Goal: Information Seeking & Learning: Learn about a topic

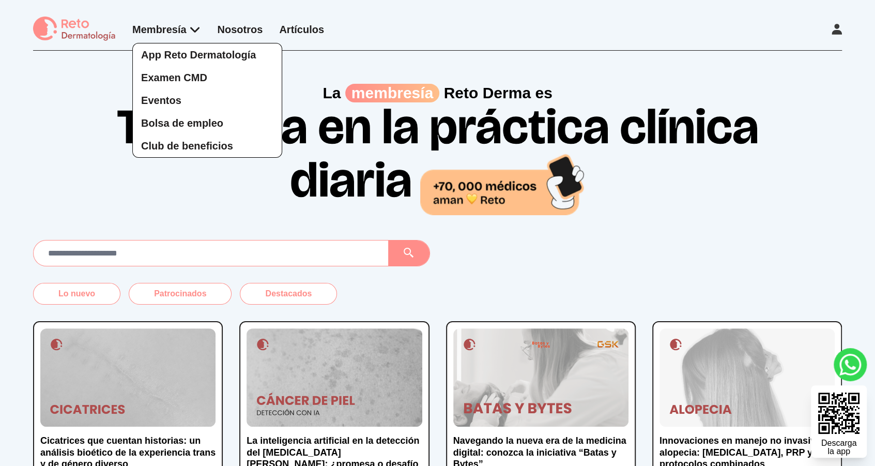
click at [187, 33] on div "App Reto Dermatología Examen CMD Eventos Bolsa de empleo Club de beneficios" at bounding box center [166, 89] width 69 height 135
click at [208, 127] on span "Bolsa de empleo" at bounding box center [182, 122] width 82 height 11
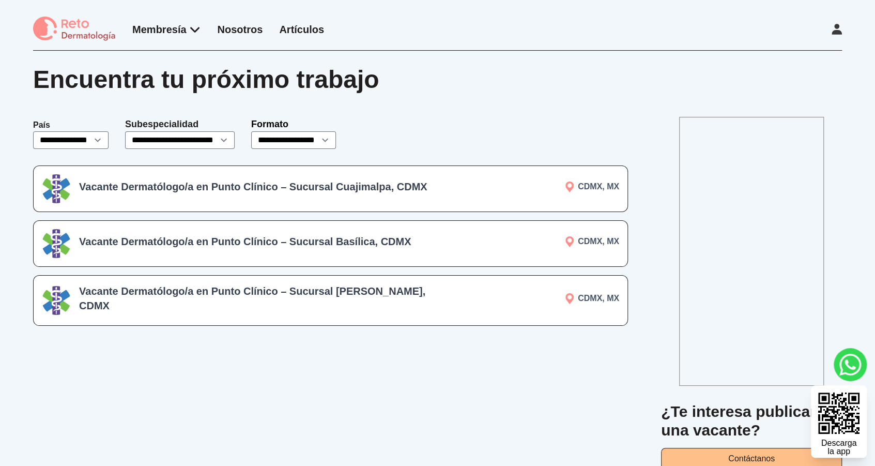
click at [368, 188] on h3 "Vacante Dermatólogo/a en Punto Clínico – Sucursal Cuajimalpa, CDMX" at bounding box center [256, 186] width 355 height 14
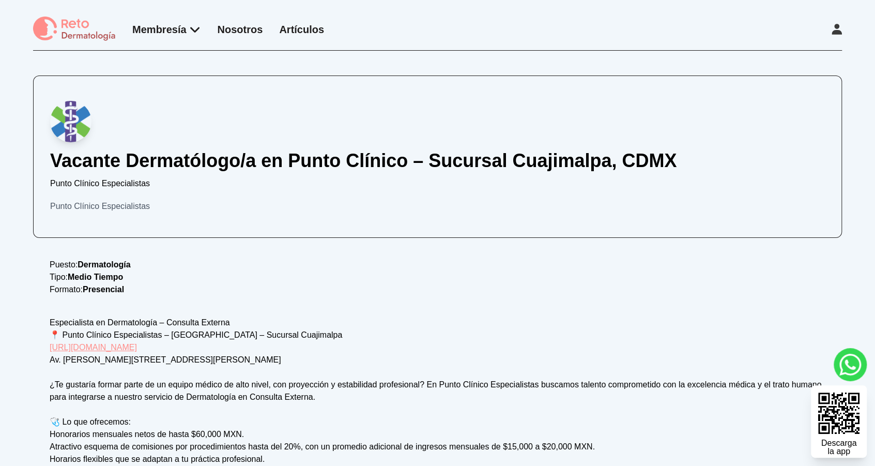
scroll to position [85, 0]
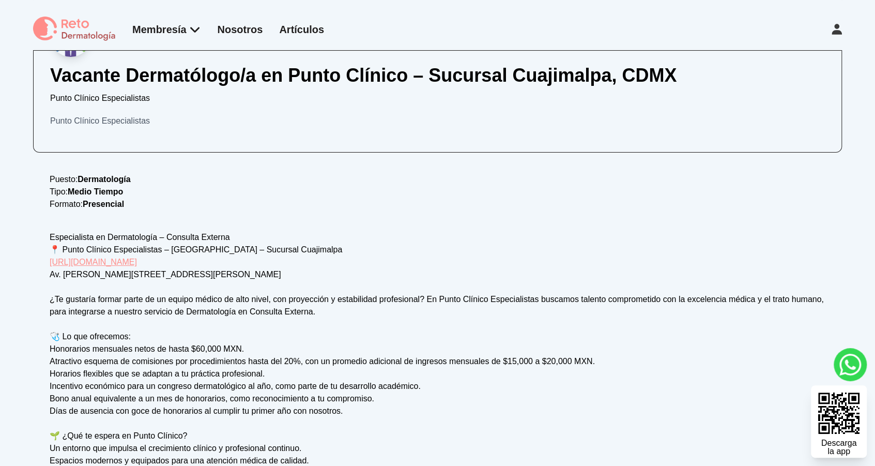
click at [291, 309] on div "Especialista en Dermatología – Consulta Externa 📍 Punto Clínico Especialistas –…" at bounding box center [438, 398] width 776 height 335
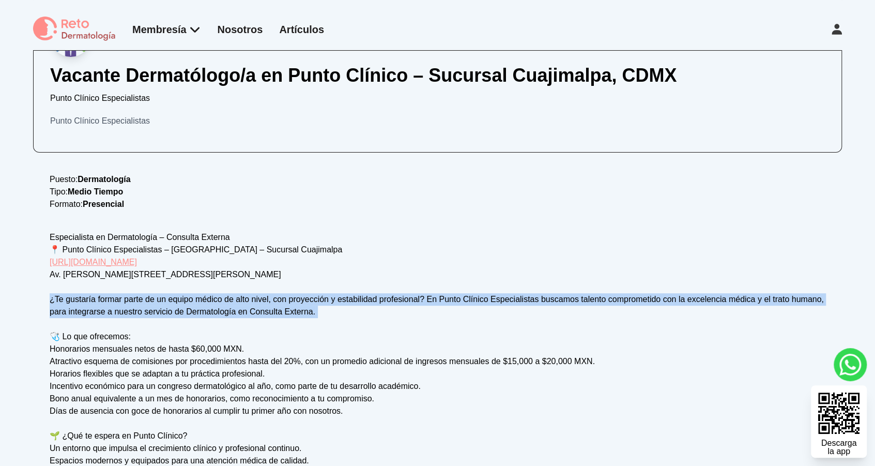
click at [291, 309] on div "Especialista en Dermatología – Consulta Externa 📍 Punto Clínico Especialistas –…" at bounding box center [438, 398] width 776 height 335
copy div "¿Te gustaría formar parte de un equipo médico de alto nivel, con proyección y e…"
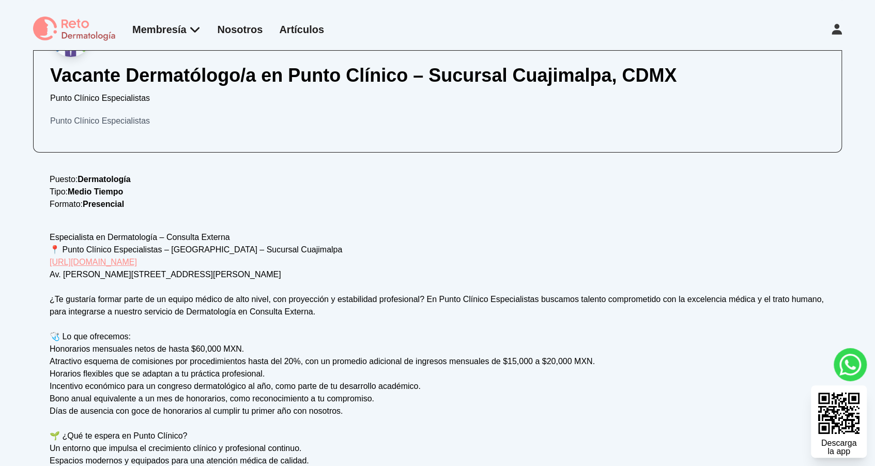
scroll to position [171, 0]
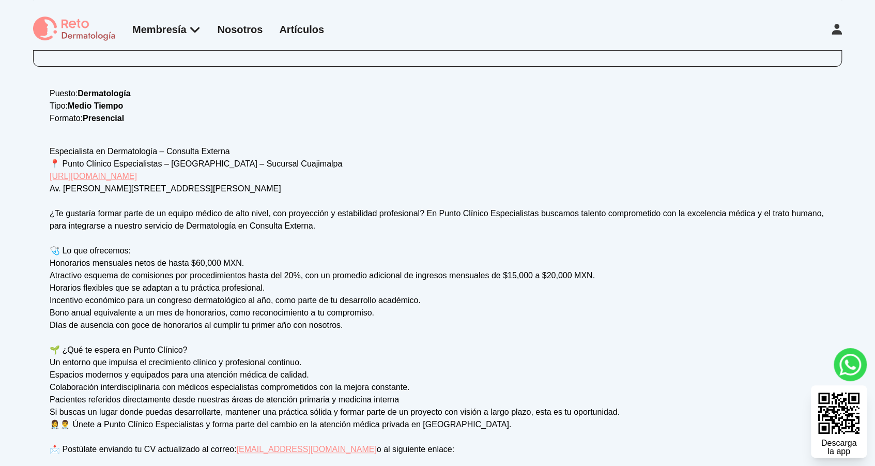
click at [751, 92] on p "Puesto: Dermatología" at bounding box center [438, 93] width 776 height 12
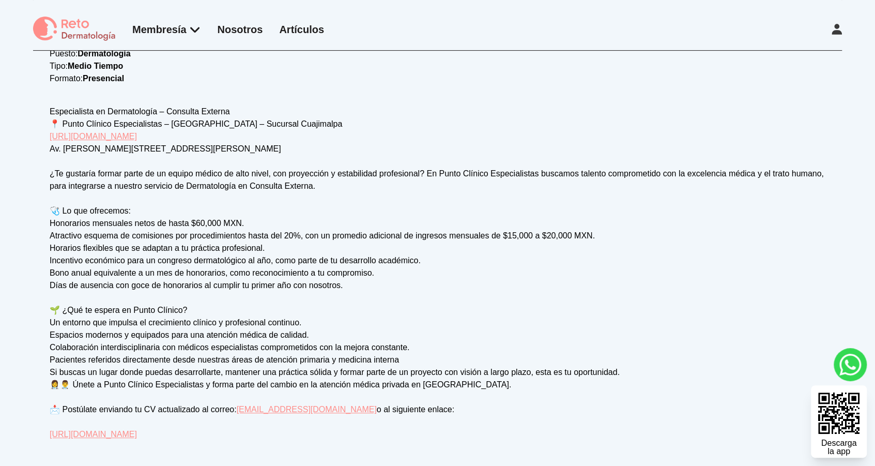
scroll to position [140, 0]
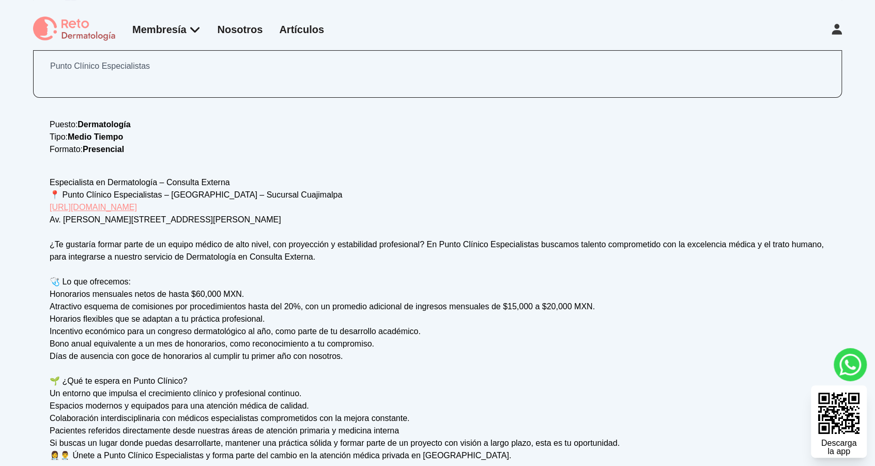
click at [742, 124] on p "Puesto: Dermatología" at bounding box center [438, 124] width 776 height 12
click at [582, 197] on div "Especialista en Dermatología – Consulta Externa 📍 Punto Clínico Especialistas –…" at bounding box center [438, 343] width 776 height 335
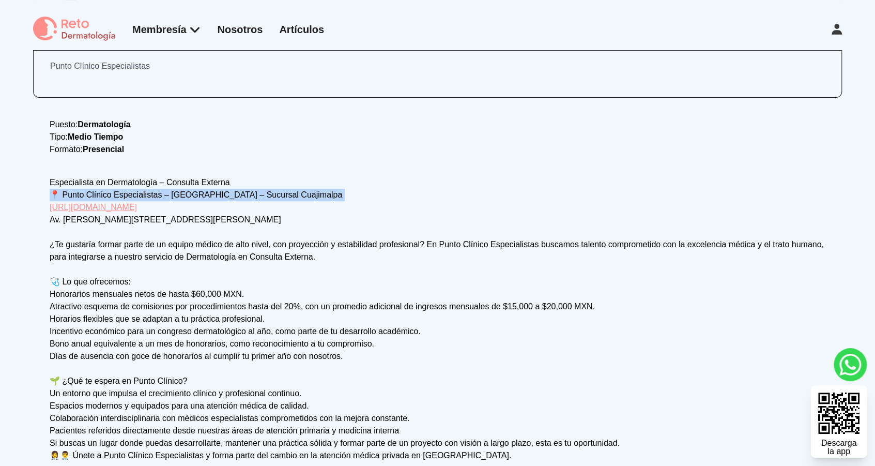
click at [582, 197] on div "Especialista en Dermatología – Consulta Externa 📍 Punto Clínico Especialistas –…" at bounding box center [438, 343] width 776 height 335
copy div "📍 Punto Clínico Especialistas – [GEOGRAPHIC_DATA] – Sucursal Cuajimalpa"
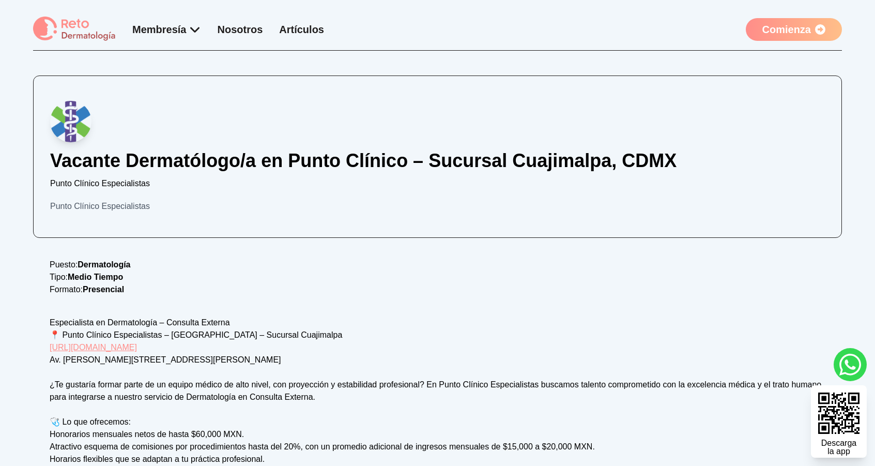
scroll to position [140, 0]
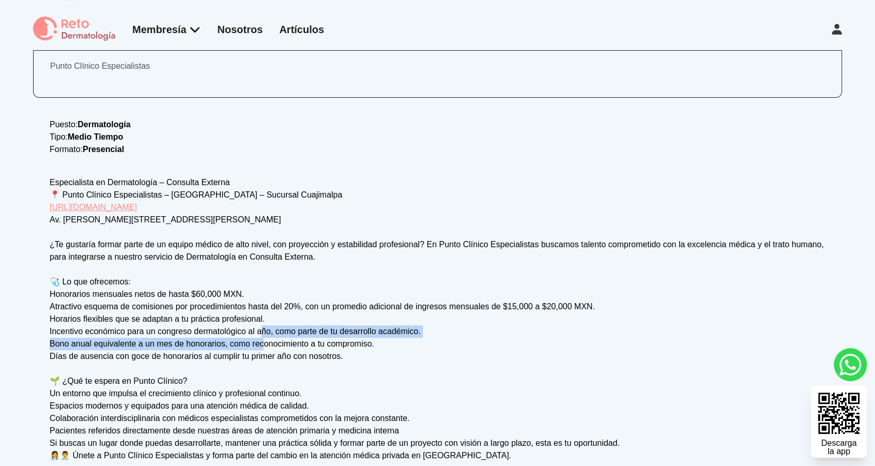
click at [264, 339] on div "Especialista en Dermatología – Consulta Externa 📍 Punto Clínico Especialistas –…" at bounding box center [438, 343] width 776 height 335
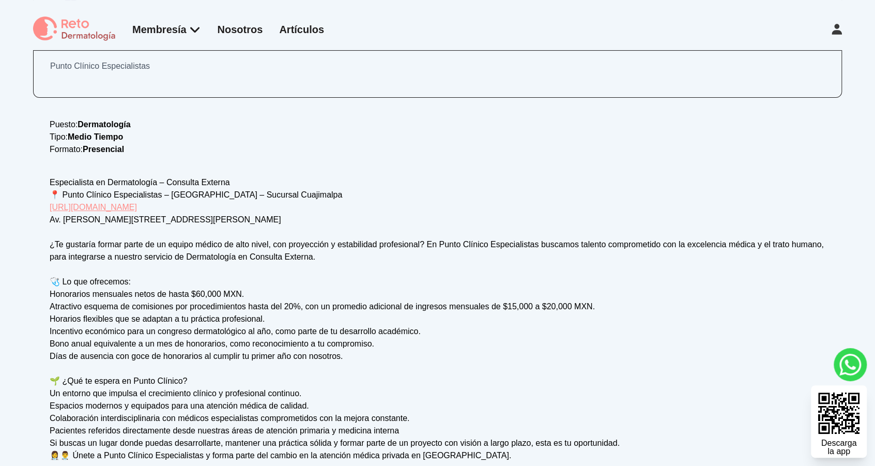
click at [66, 115] on div "Vacante Dermatólogo/a en Punto Clínico – Sucursal Cuajimalpa, CDMX Punto Clínic…" at bounding box center [437, 223] width 809 height 576
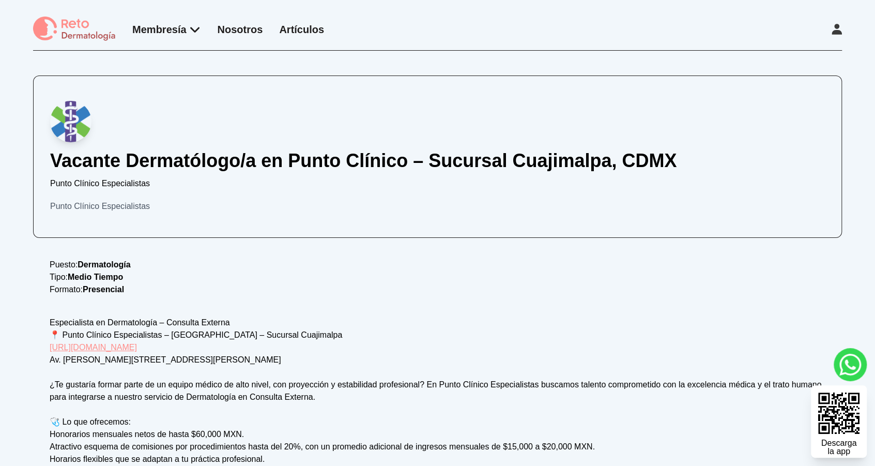
click at [111, 208] on div "Punto Clínico Especialistas" at bounding box center [437, 206] width 775 height 12
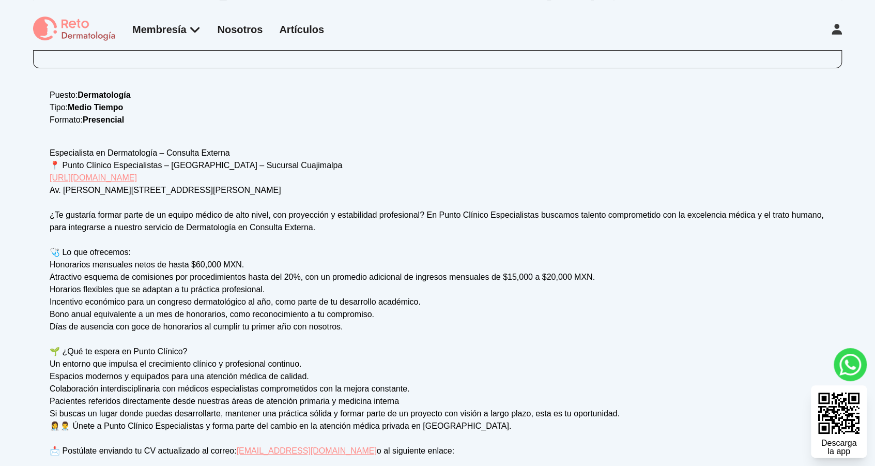
scroll to position [240, 0]
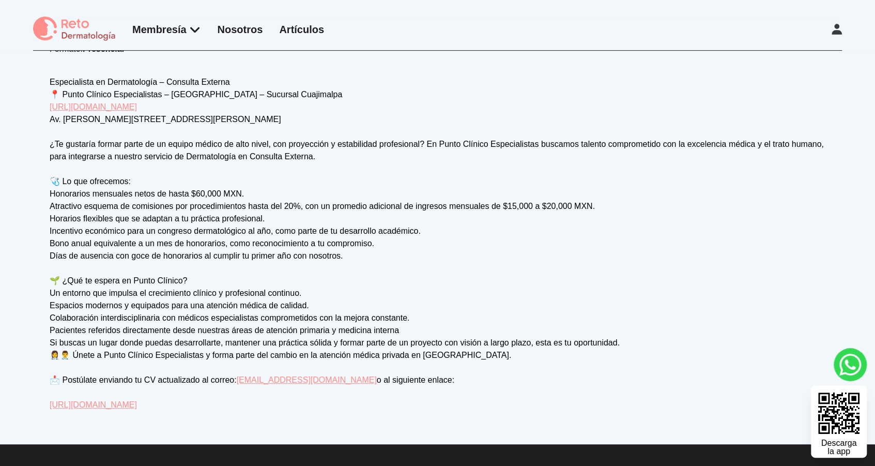
click at [464, 205] on div "Especialista en Dermatología – Consulta Externa 📍 Punto Clínico Especialistas –…" at bounding box center [438, 243] width 776 height 335
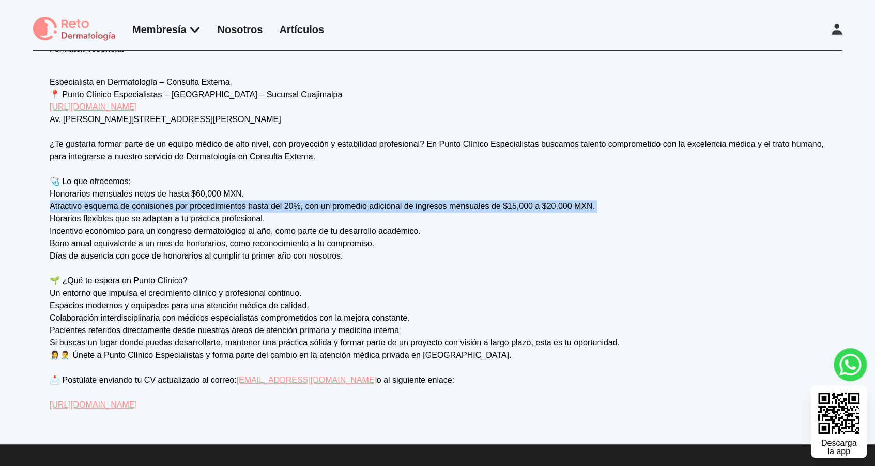
click at [464, 205] on div "Especialista en Dermatología – Consulta Externa 📍 Punto Clínico Especialistas –…" at bounding box center [438, 243] width 776 height 335
copy div "Atractivo esquema de comisiones por procedimientos hasta del 20%, con un promed…"
click at [273, 231] on div "Especialista en Dermatología – Consulta Externa 📍 Punto Clínico Especialistas –…" at bounding box center [438, 243] width 776 height 335
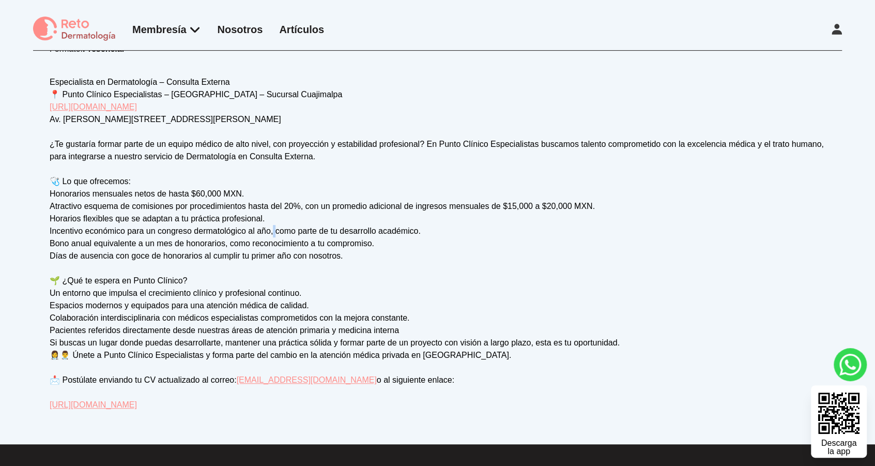
click at [273, 231] on div "Especialista en Dermatología – Consulta Externa 📍 Punto Clínico Especialistas –…" at bounding box center [438, 243] width 776 height 335
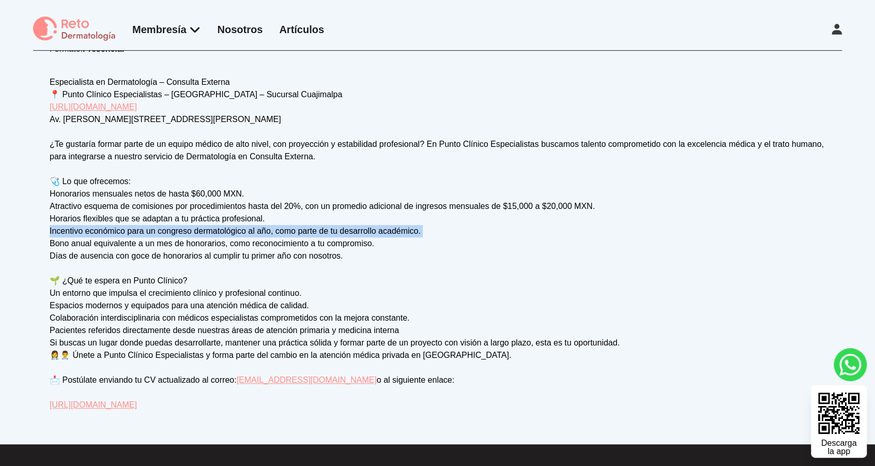
click at [273, 231] on div "Especialista en Dermatología – Consulta Externa 📍 Punto Clínico Especialistas –…" at bounding box center [438, 243] width 776 height 335
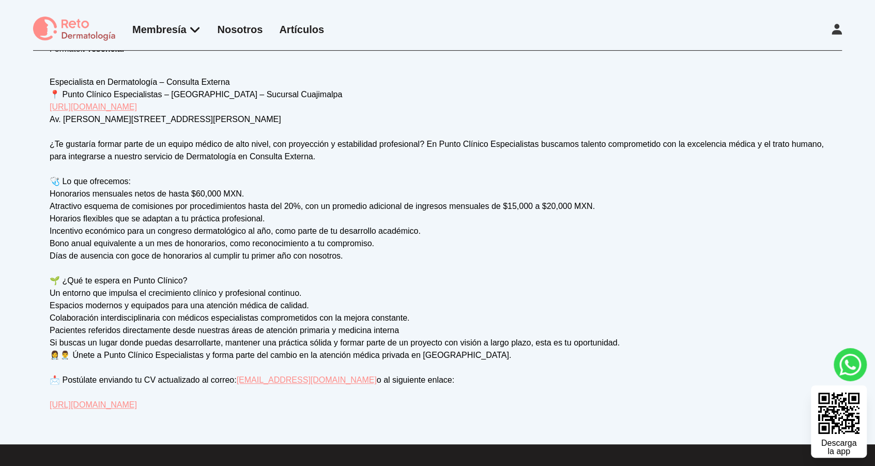
click at [280, 240] on div "Especialista en Dermatología – Consulta Externa 📍 Punto Clínico Especialistas –…" at bounding box center [438, 243] width 776 height 335
click at [283, 249] on div "Especialista en Dermatología – Consulta Externa 📍 Punto Clínico Especialistas –…" at bounding box center [438, 243] width 776 height 335
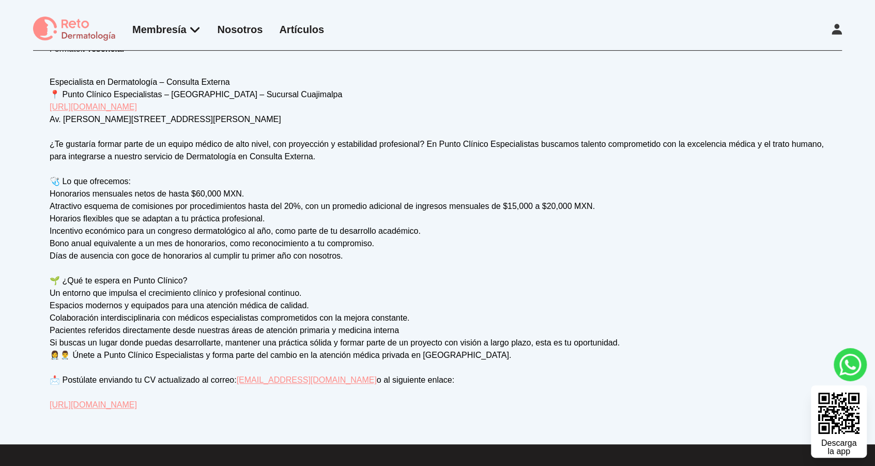
click at [282, 251] on div "Especialista en Dermatología – Consulta Externa 📍 Punto Clínico Especialistas –…" at bounding box center [438, 243] width 776 height 335
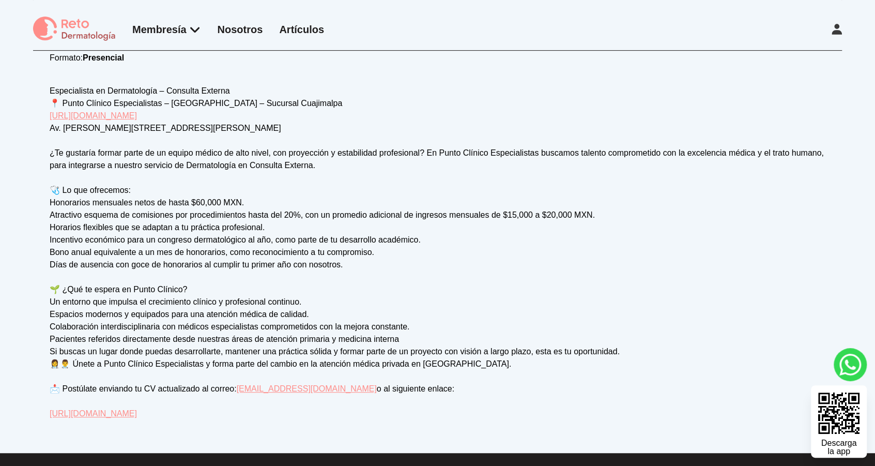
scroll to position [193, 0]
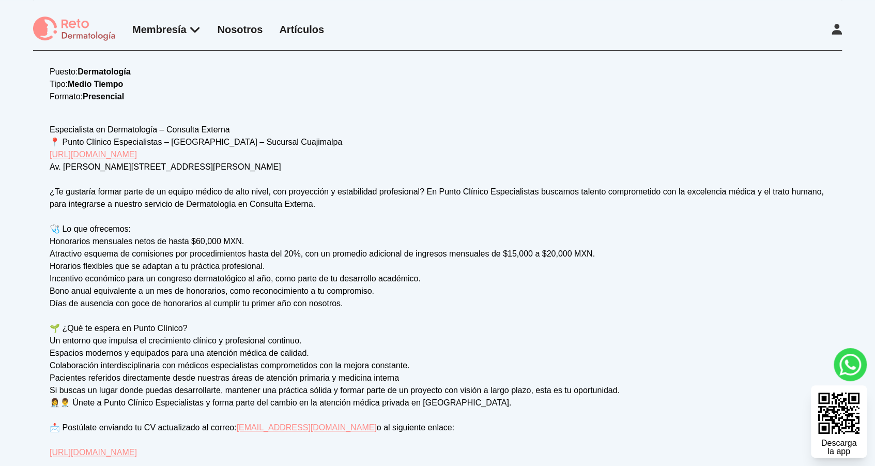
click at [204, 311] on div "Especialista en Dermatología – Consulta Externa 📍 Punto Clínico Especialistas –…" at bounding box center [438, 291] width 776 height 335
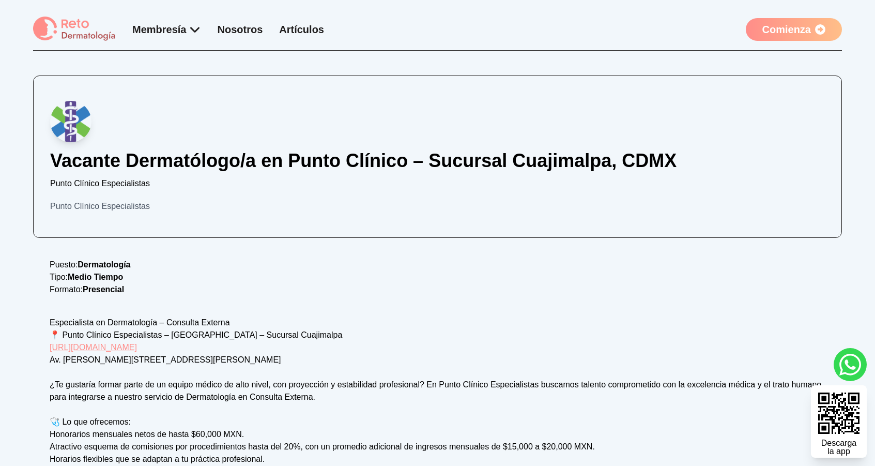
scroll to position [193, 0]
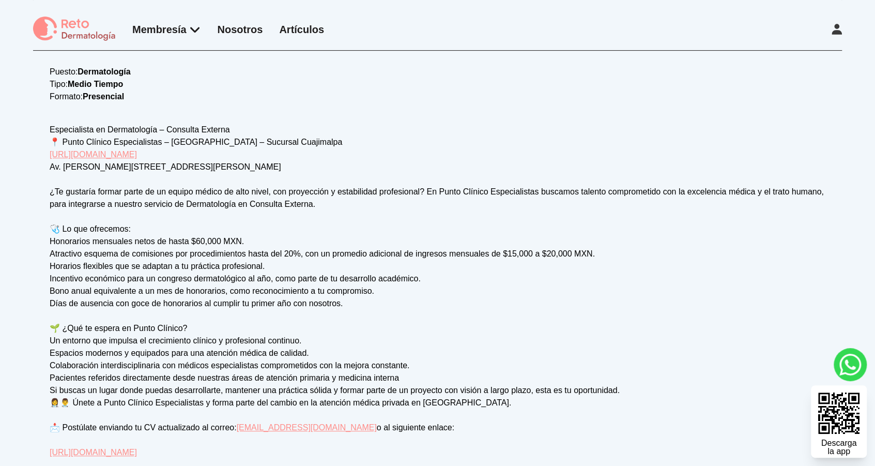
scroll to position [202, 0]
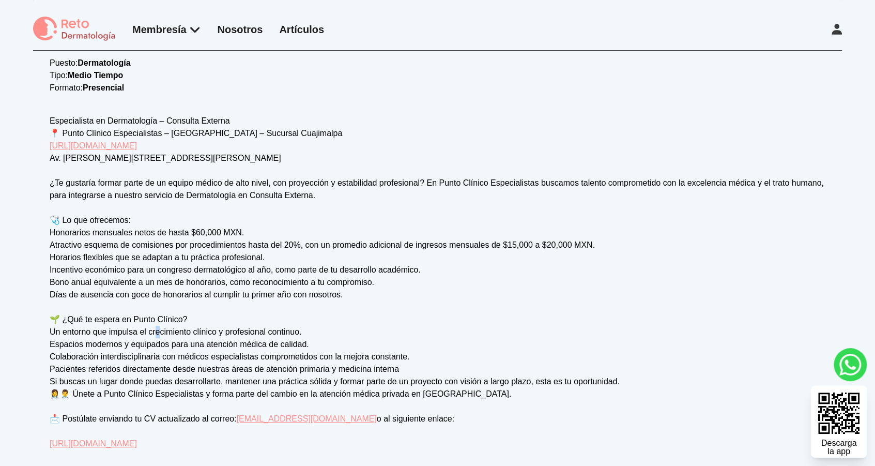
click at [156, 336] on div "Especialista en Dermatología – Consulta Externa 📍 Punto Clínico Especialistas –…" at bounding box center [438, 282] width 776 height 335
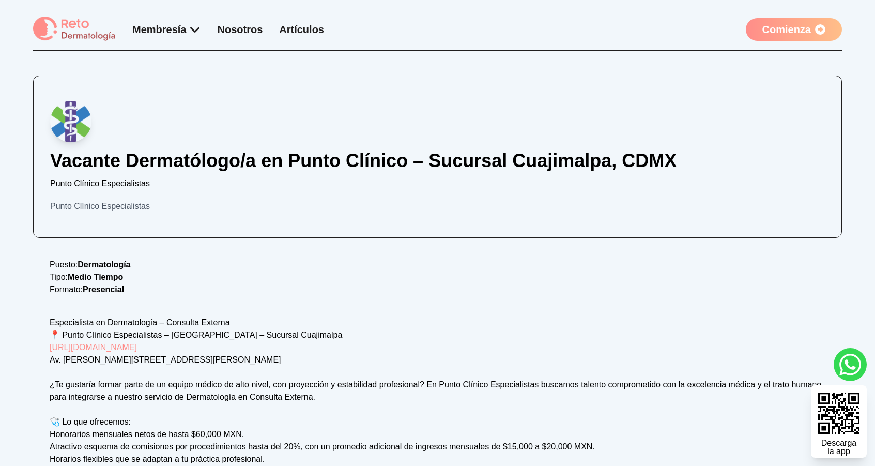
scroll to position [201, 0]
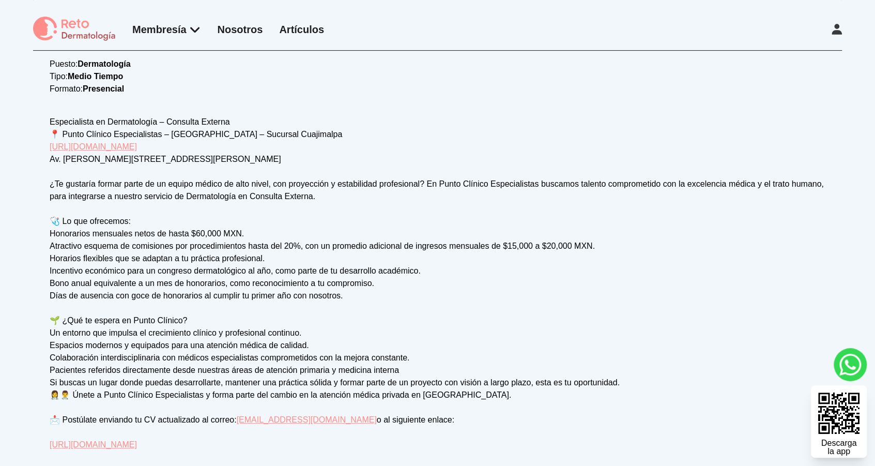
click at [40, 328] on div "Vacante Dermatólogo/a en Punto Clínico – Sucursal Cuajimalpa, CDMX Punto Clínic…" at bounding box center [437, 163] width 809 height 576
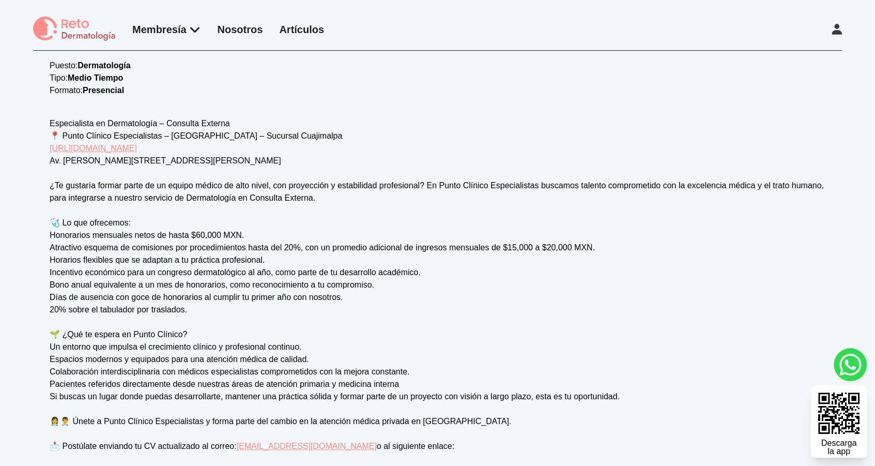
scroll to position [195, 0]
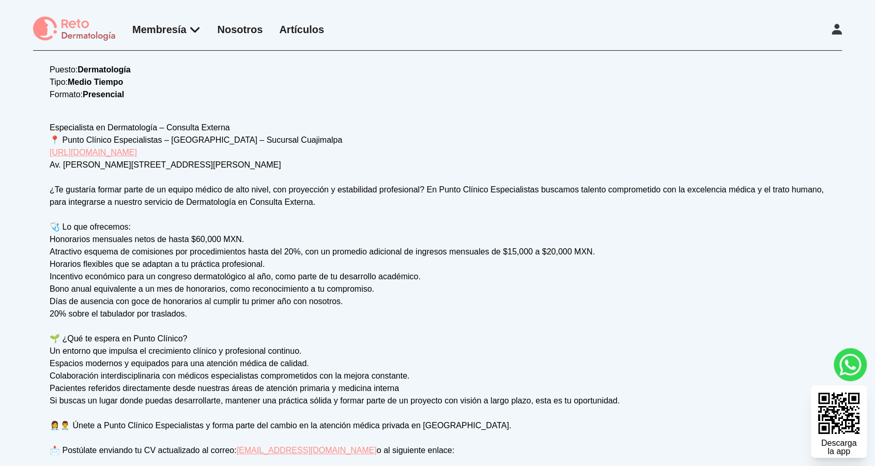
click at [410, 263] on div "Especialista en Dermatología – Consulta Externa 📍 Punto Clínico Especialistas –…" at bounding box center [438, 301] width 776 height 360
drag, startPoint x: 369, startPoint y: 400, endPoint x: 361, endPoint y: 401, distance: 8.3
click at [365, 401] on div "Especialista en Dermatología – Consulta Externa 📍 Punto Clínico Especialistas –…" at bounding box center [438, 301] width 776 height 360
click at [317, 397] on div "Especialista en Dermatología – Consulta Externa 📍 Punto Clínico Especialistas –…" at bounding box center [438, 301] width 776 height 360
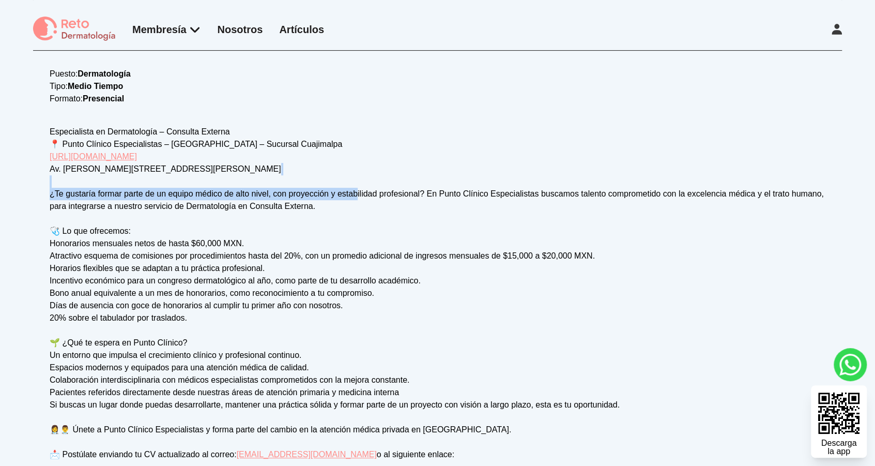
drag, startPoint x: 367, startPoint y: 192, endPoint x: 356, endPoint y: 196, distance: 11.0
click at [356, 196] on div "Especialista en Dermatología – Consulta Externa 📍 Punto Clínico Especialistas –…" at bounding box center [438, 306] width 776 height 360
click at [653, 77] on p "Puesto: Dermatología" at bounding box center [438, 74] width 776 height 12
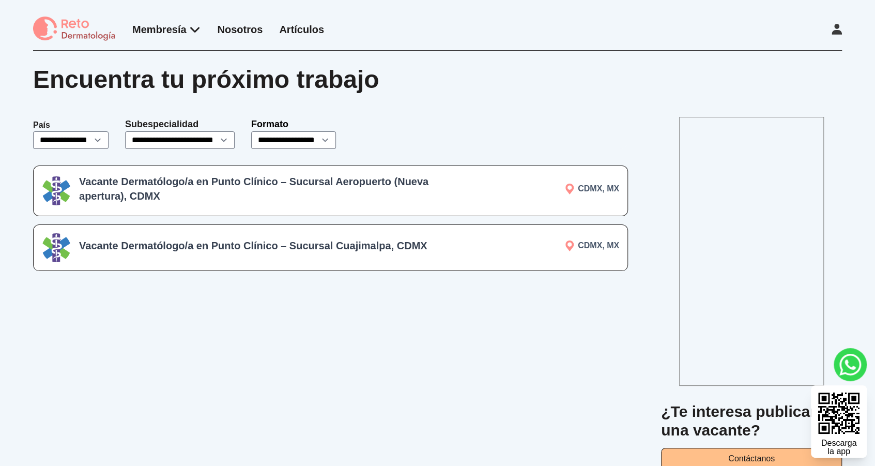
click at [389, 120] on form "**********" at bounding box center [330, 133] width 595 height 32
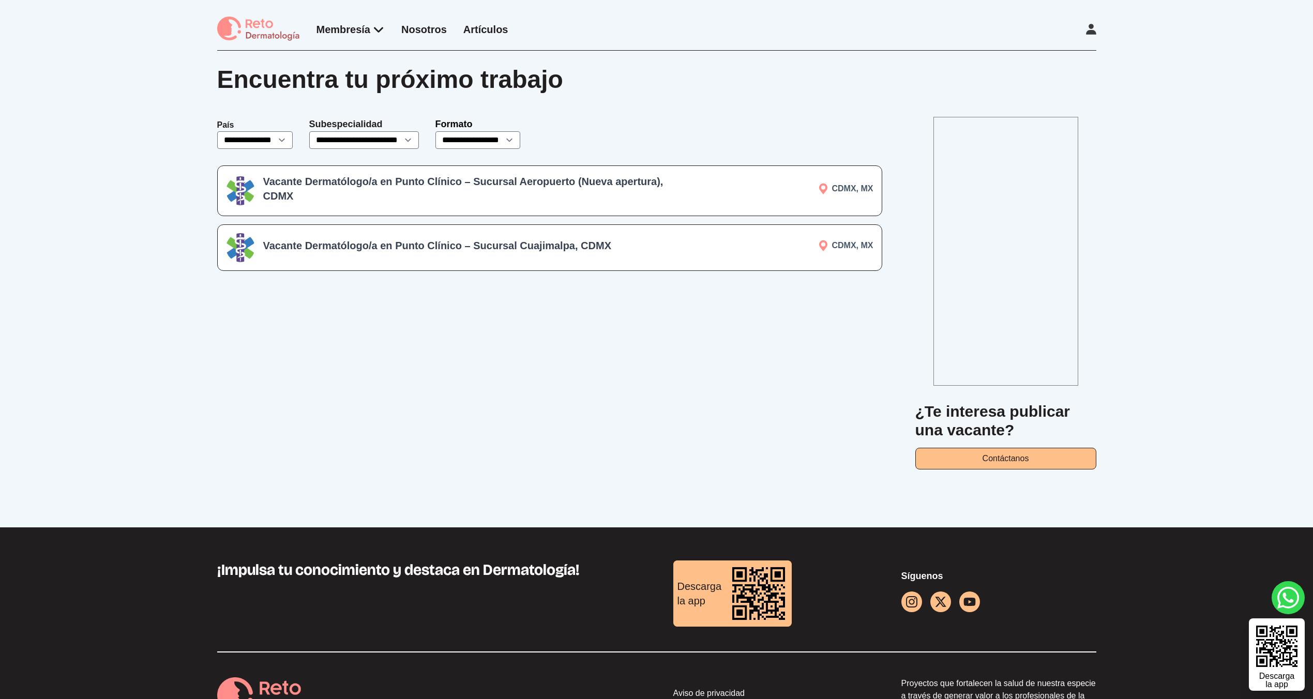
click at [645, 120] on form "**********" at bounding box center [549, 133] width 665 height 32
click at [287, 475] on section "**********" at bounding box center [656, 293] width 879 height 402
click at [262, 467] on div "**********" at bounding box center [549, 293] width 665 height 353
drag, startPoint x: 281, startPoint y: 450, endPoint x: 245, endPoint y: 440, distance: 38.1
click at [278, 451] on div "**********" at bounding box center [549, 293] width 665 height 353
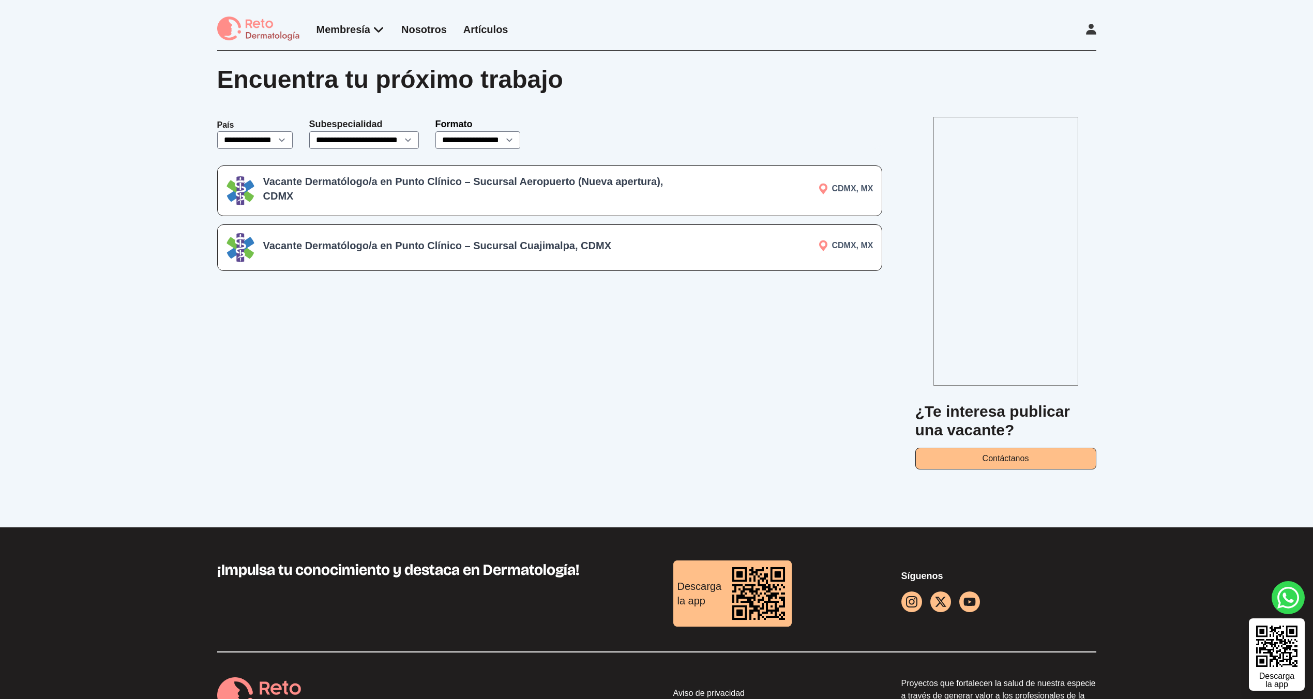
drag, startPoint x: 421, startPoint y: 408, endPoint x: 395, endPoint y: 405, distance: 26.5
click at [398, 408] on div "**********" at bounding box center [549, 293] width 665 height 353
click at [411, 184] on h3 "Vacante Dermatólogo/a en Punto Clínico – Sucursal Aeropuerto (Nueva apertura), …" at bounding box center [463, 188] width 401 height 29
click at [341, 367] on div "**********" at bounding box center [549, 293] width 665 height 353
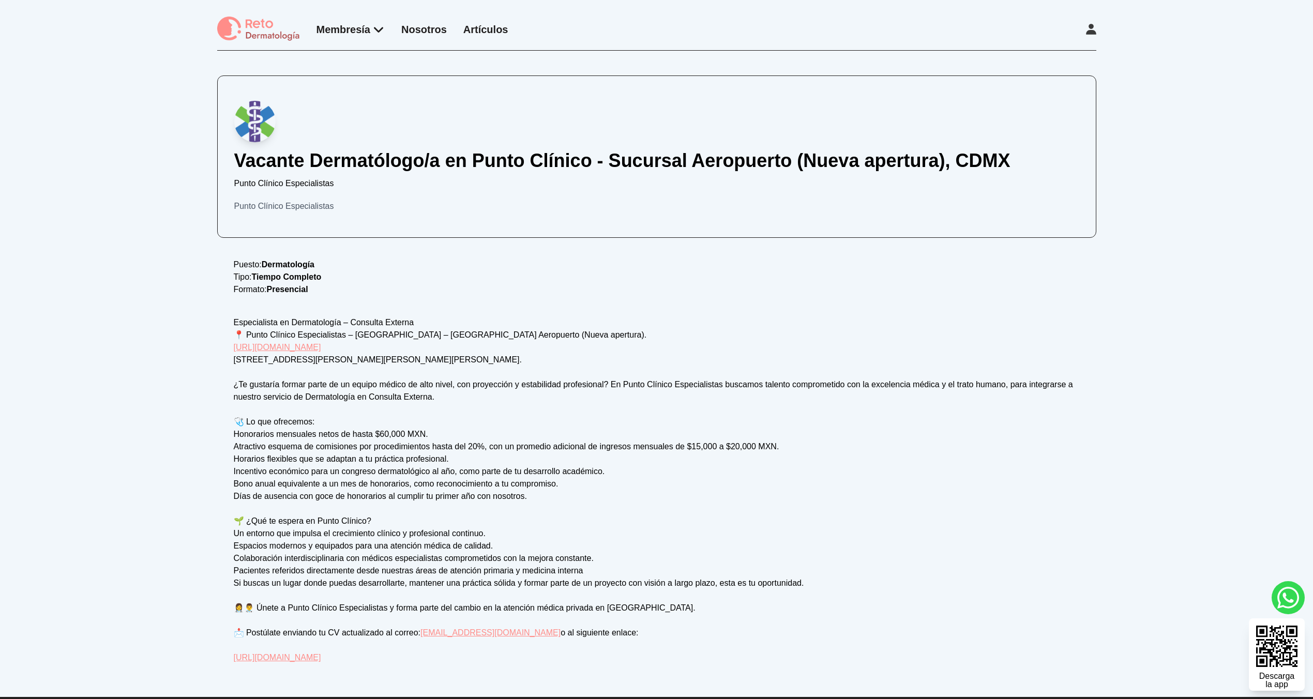
scroll to position [6, 0]
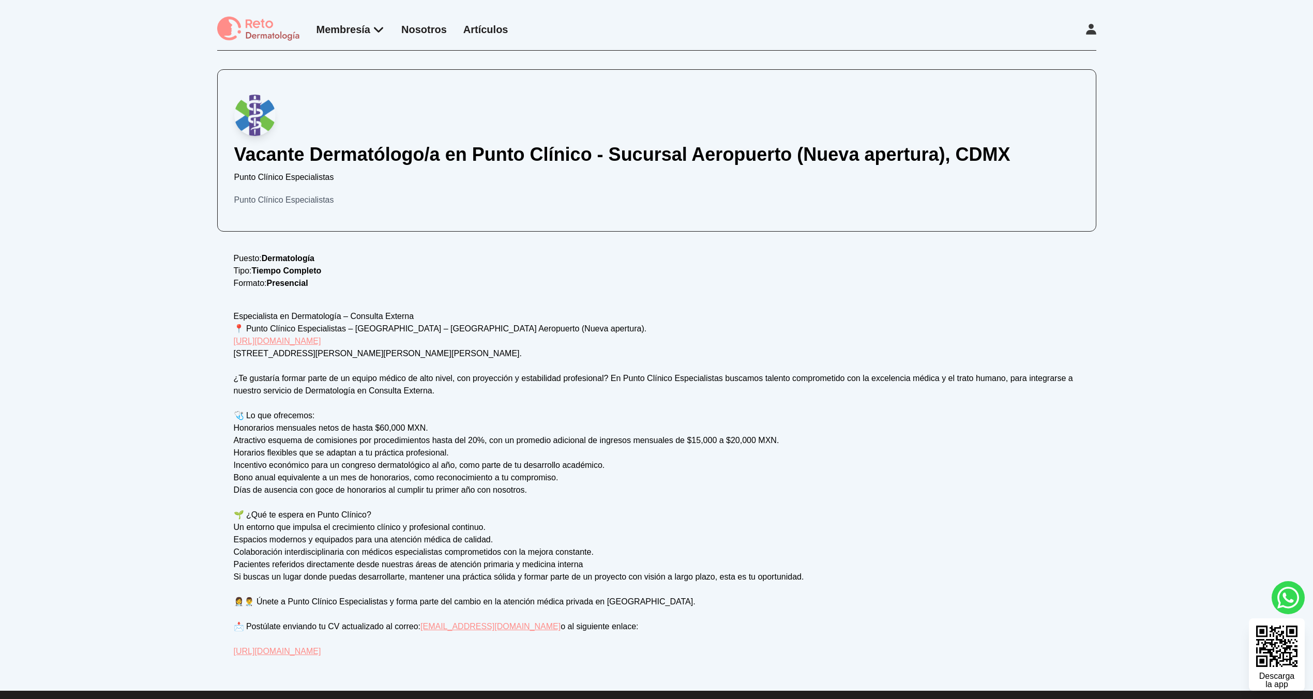
click at [321, 340] on link "https://maps.app.goo.gl/UXwjucVKaXguVnkW6" at bounding box center [277, 341] width 87 height 9
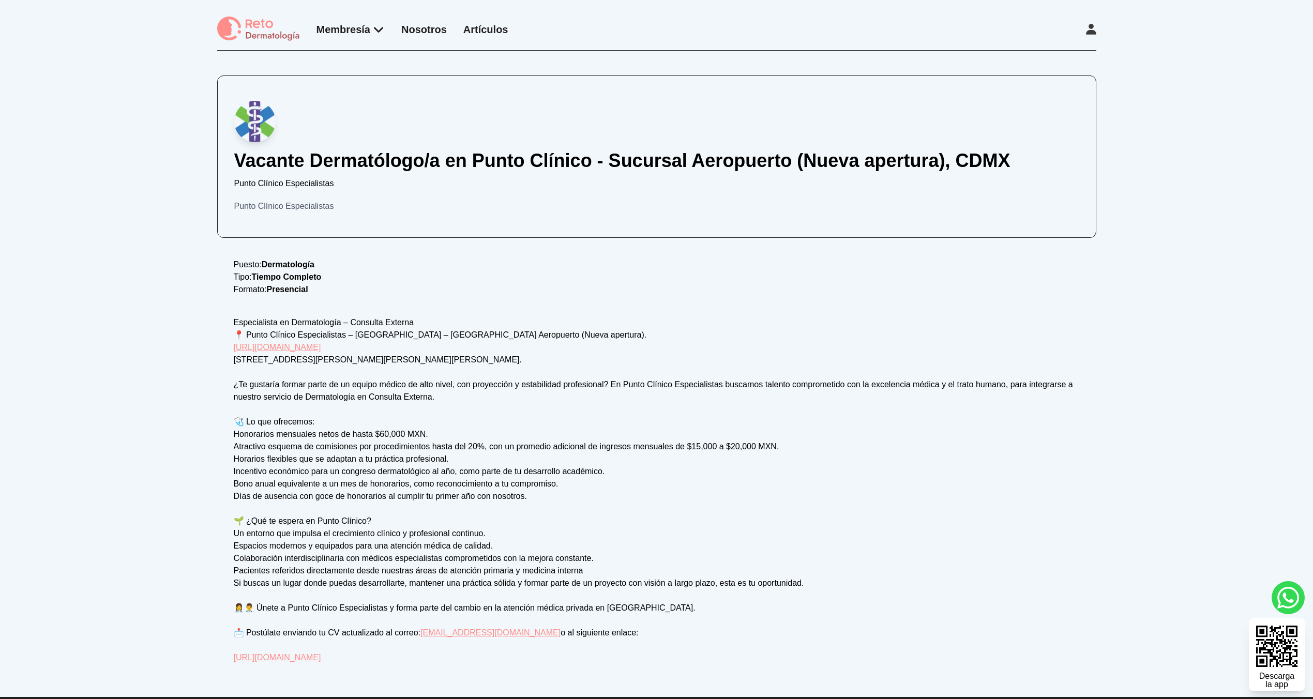
scroll to position [6, 0]
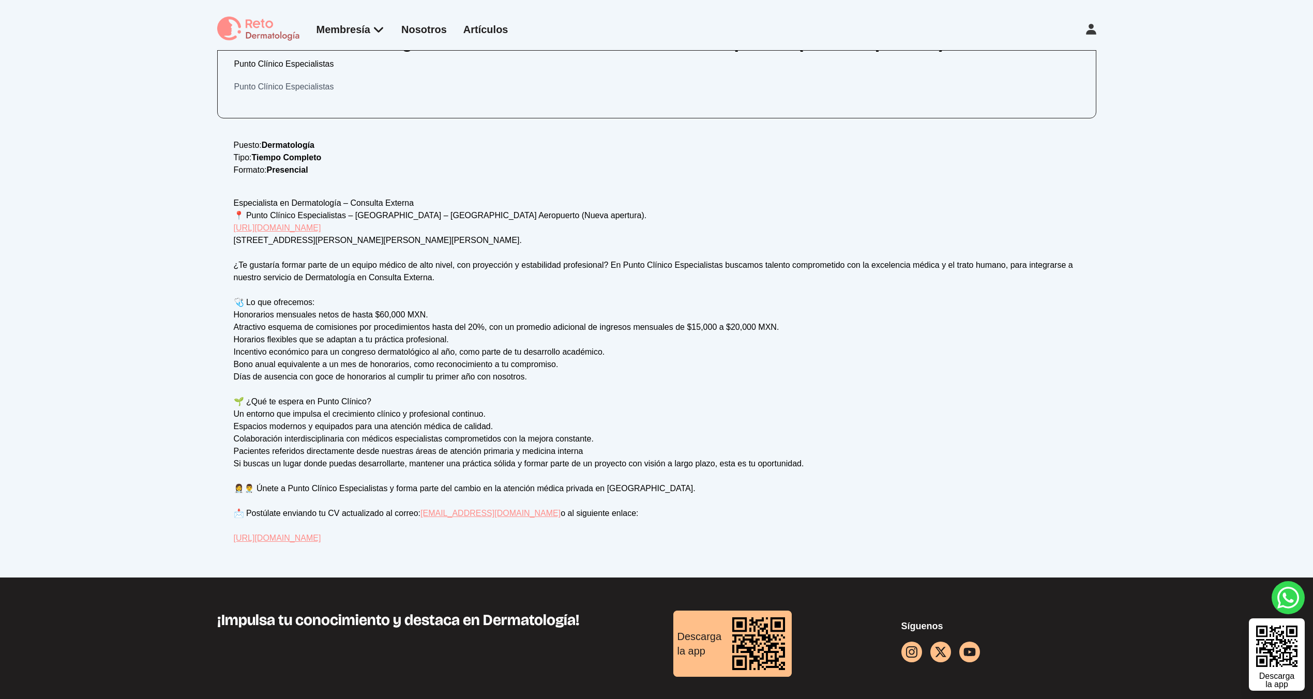
scroll to position [173, 0]
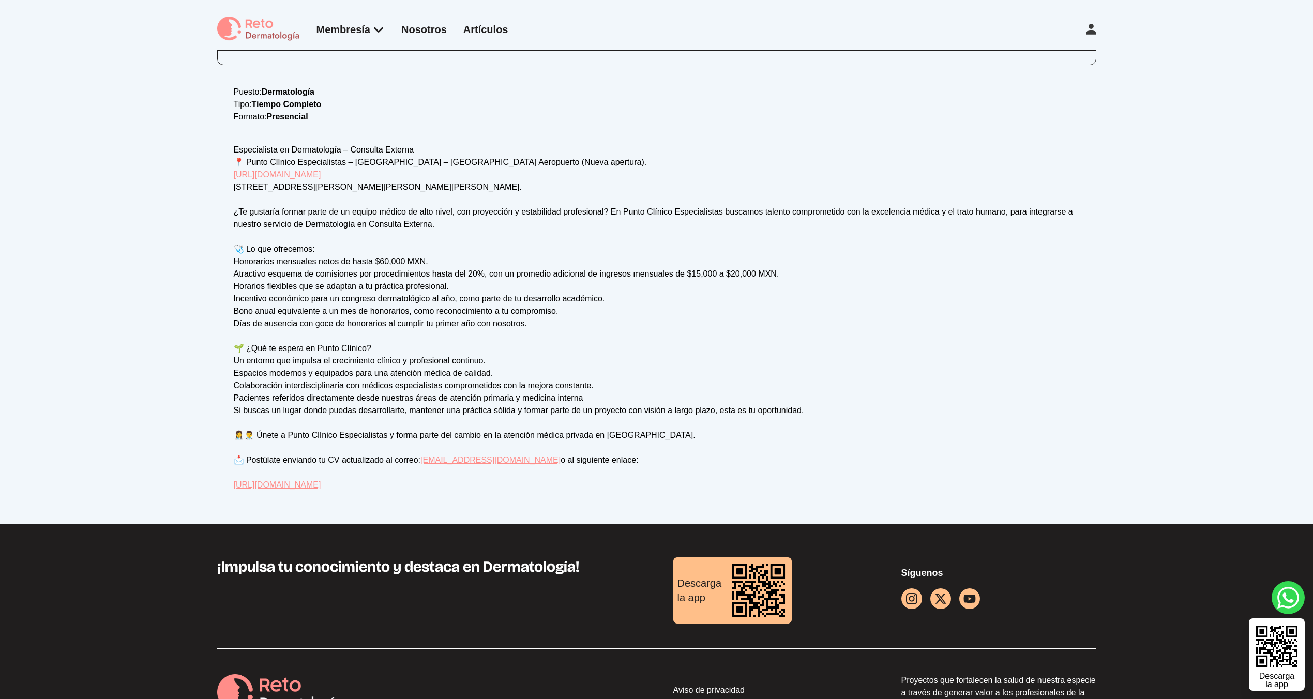
click at [450, 463] on link "[EMAIL_ADDRESS][DOMAIN_NAME]" at bounding box center [490, 459] width 140 height 9
click at [287, 481] on link "[URL][DOMAIN_NAME]" at bounding box center [277, 484] width 87 height 9
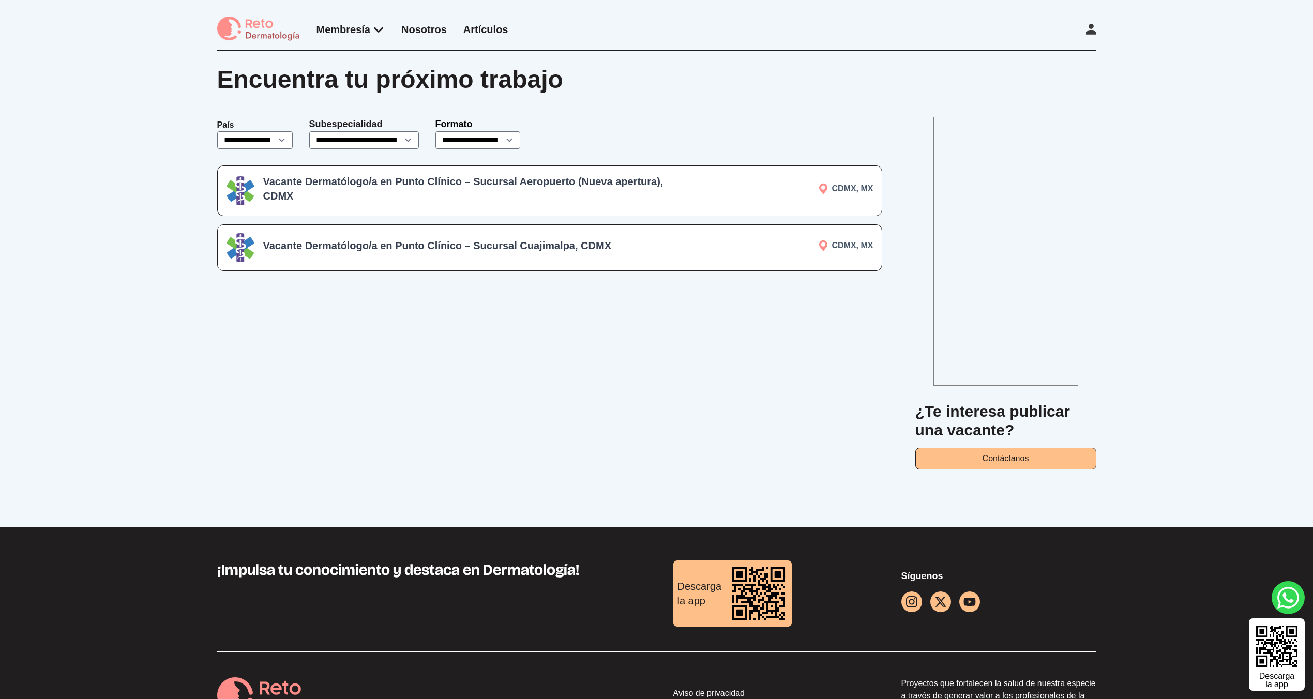
click at [500, 189] on h3 "Vacante Dermatólogo/a en Punto Clínico – Sucursal Aeropuerto (Nueva apertura), …" at bounding box center [463, 188] width 401 height 29
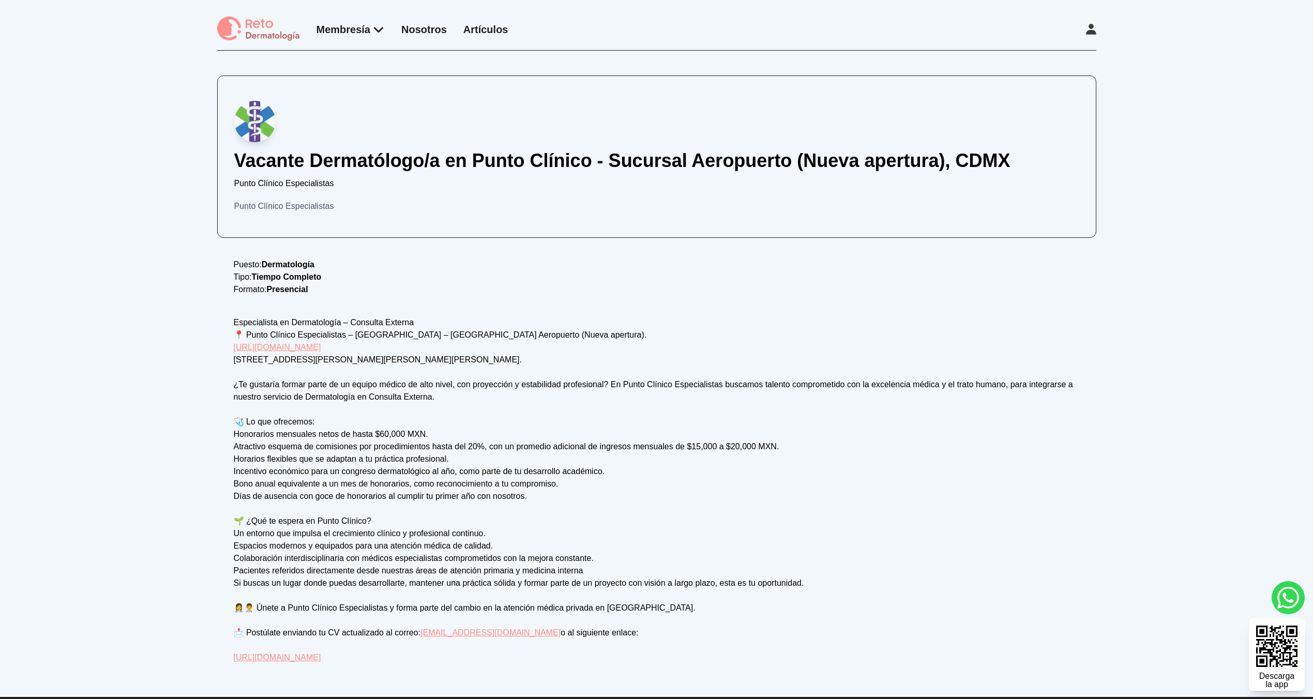
click at [186, 308] on div "Vacante Dermatólogo/a en Punto Clínico - Sucursal Aeropuerto (Nueva apertura), …" at bounding box center [656, 374] width 1313 height 646
click at [124, 130] on div "Vacante Dermatólogo/a en Punto Clínico - Sucursal Aeropuerto (Nueva apertura), …" at bounding box center [656, 374] width 1313 height 646
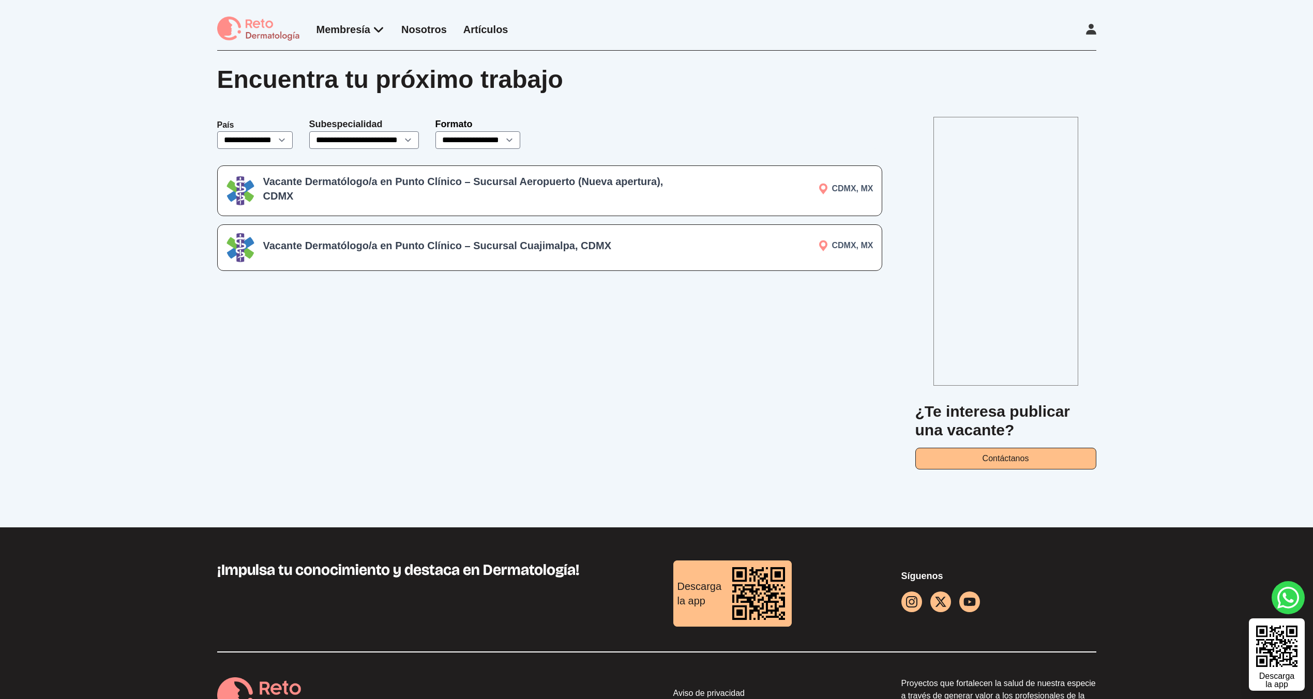
click at [354, 356] on div "**********" at bounding box center [549, 293] width 665 height 353
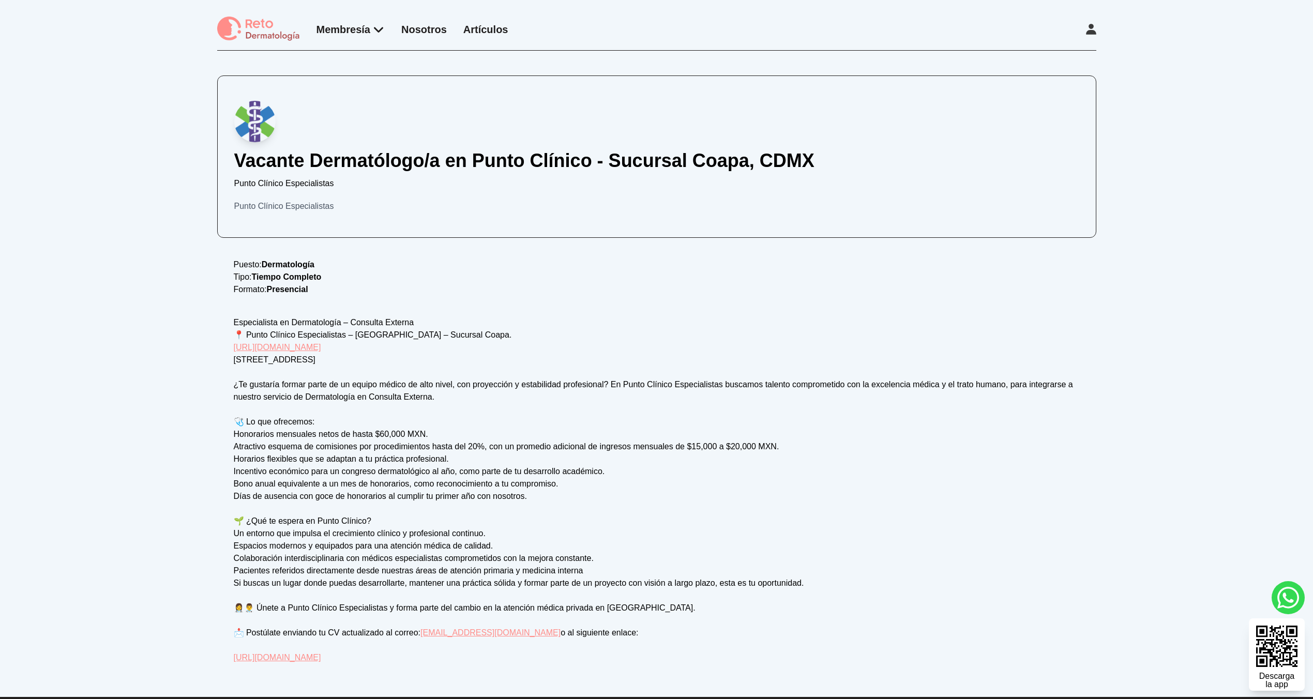
scroll to position [128, 0]
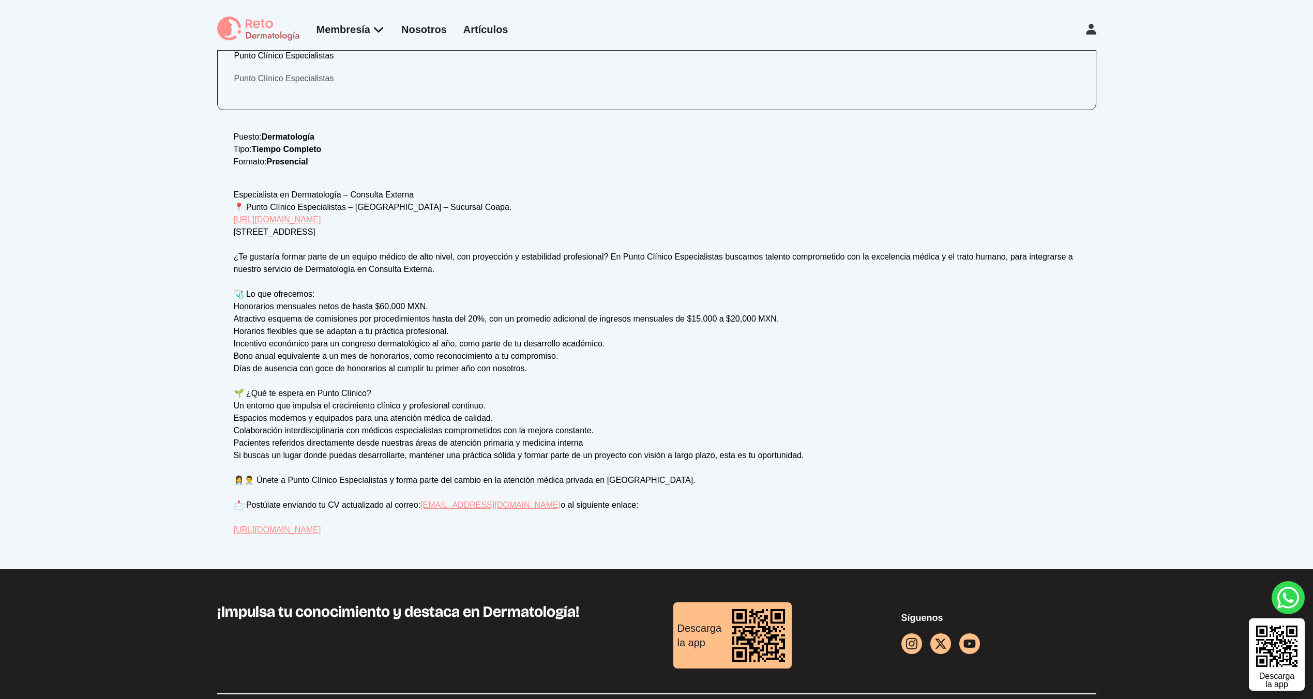
click at [295, 211] on div "Especialista en Dermatología – Consulta Externa 📍 Punto Clínico Especialistas –…" at bounding box center [657, 362] width 846 height 347
click at [295, 220] on link "[URL][DOMAIN_NAME]" at bounding box center [277, 219] width 87 height 9
click at [321, 534] on link "[URL][DOMAIN_NAME]" at bounding box center [277, 529] width 87 height 9
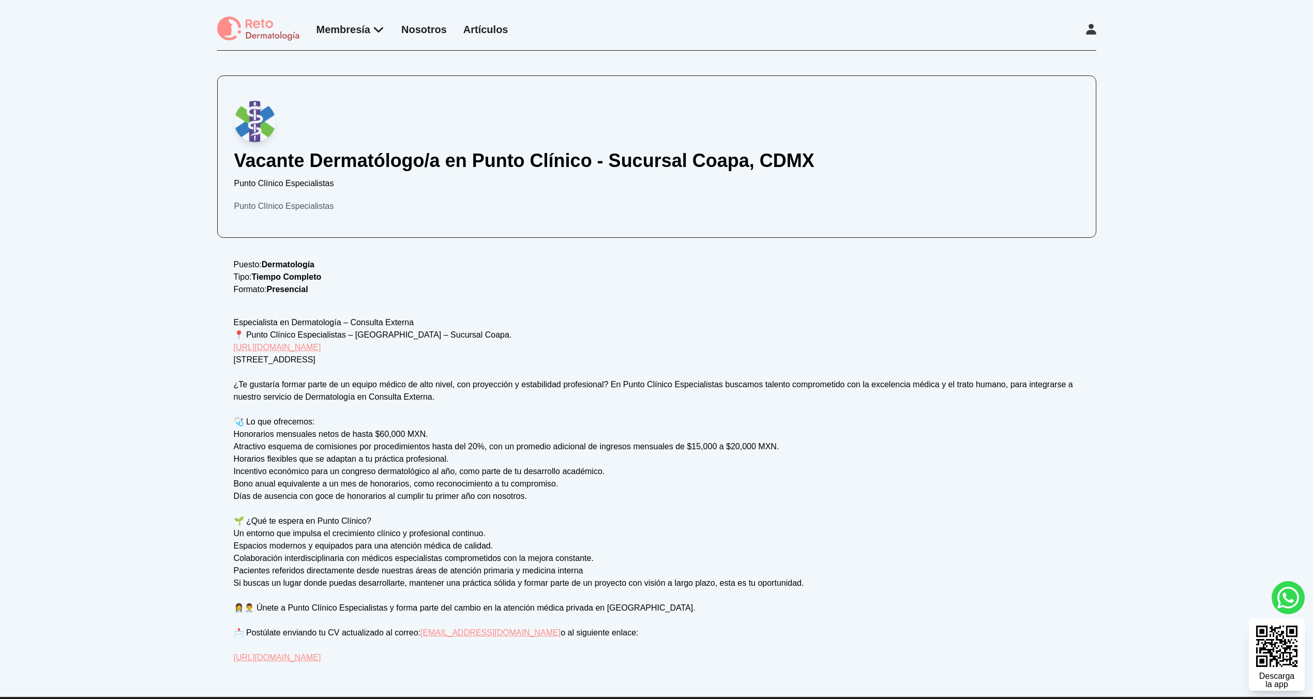
scroll to position [128, 0]
click at [50, 284] on div "Vacante Dermatólogo/a en Punto Clínico - Sucursal Coapa, CDMX Punto Clínico Esp…" at bounding box center [656, 374] width 1313 height 646
click at [47, 280] on div "Vacante Dermatólogo/a en Punto Clínico - Sucursal Coapa, CDMX Punto Clínico Esp…" at bounding box center [656, 374] width 1313 height 646
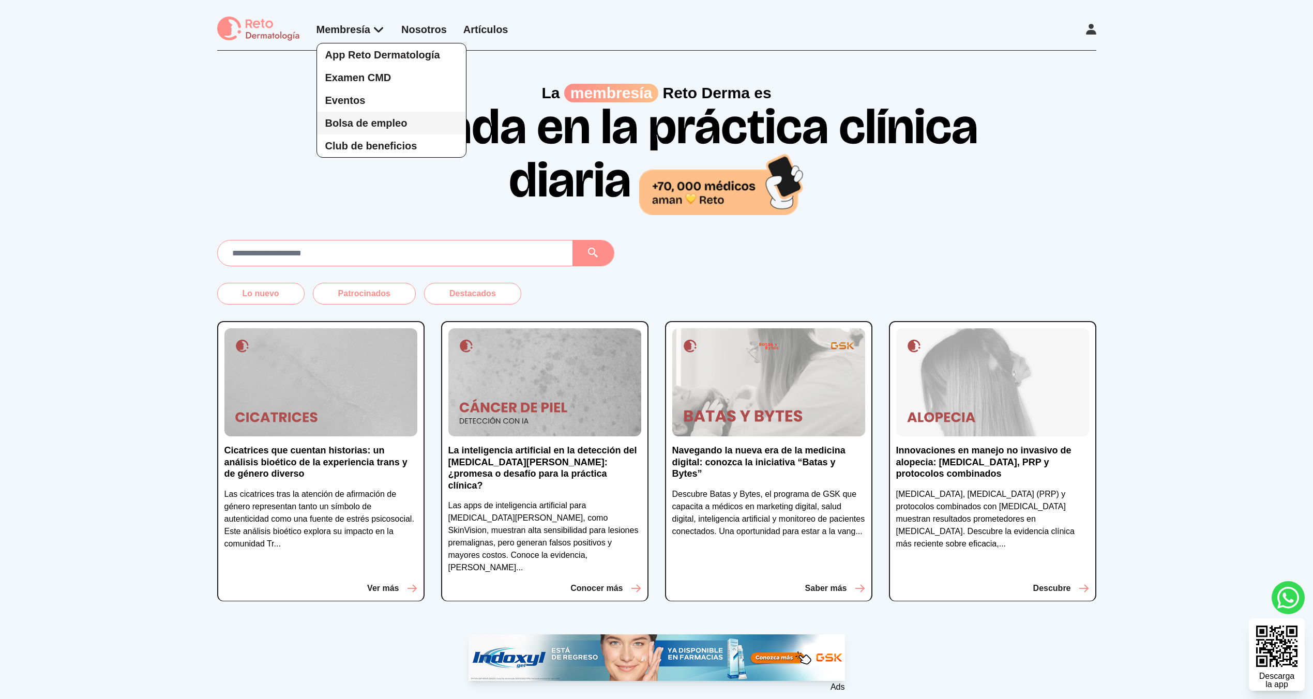
click at [366, 119] on span "Bolsa de empleo" at bounding box center [366, 122] width 82 height 11
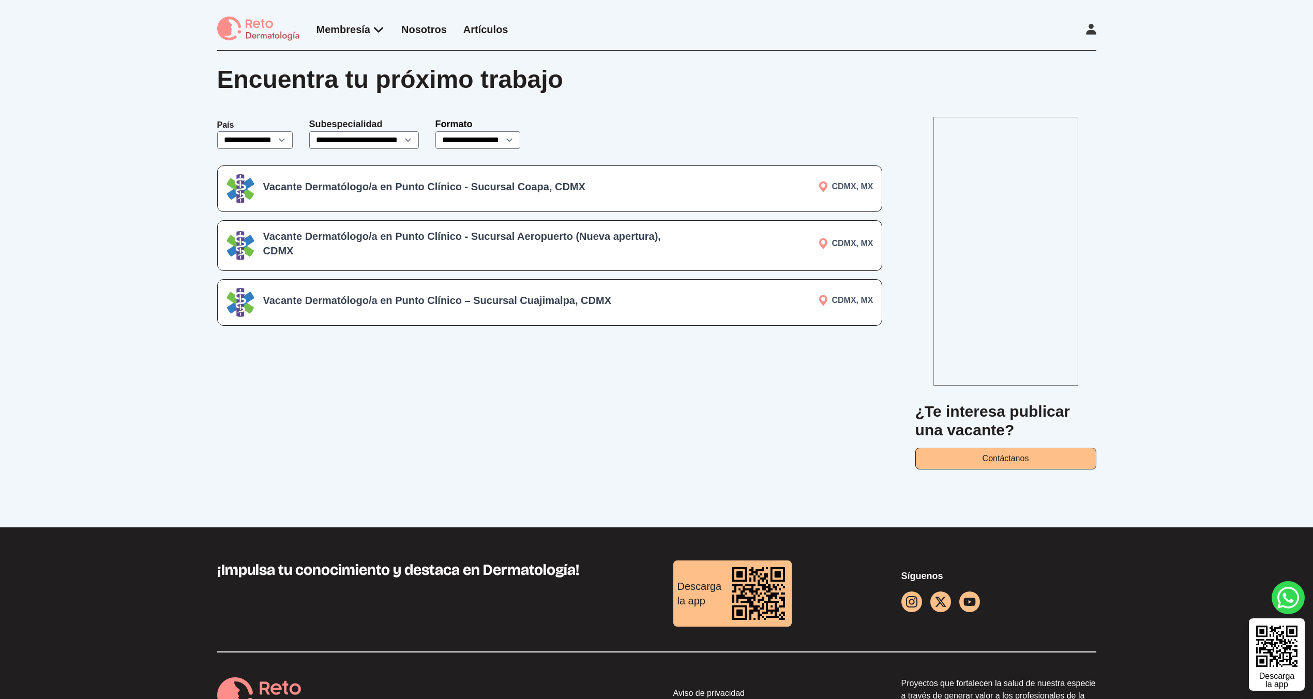
click at [100, 182] on div "**********" at bounding box center [656, 289] width 1313 height 477
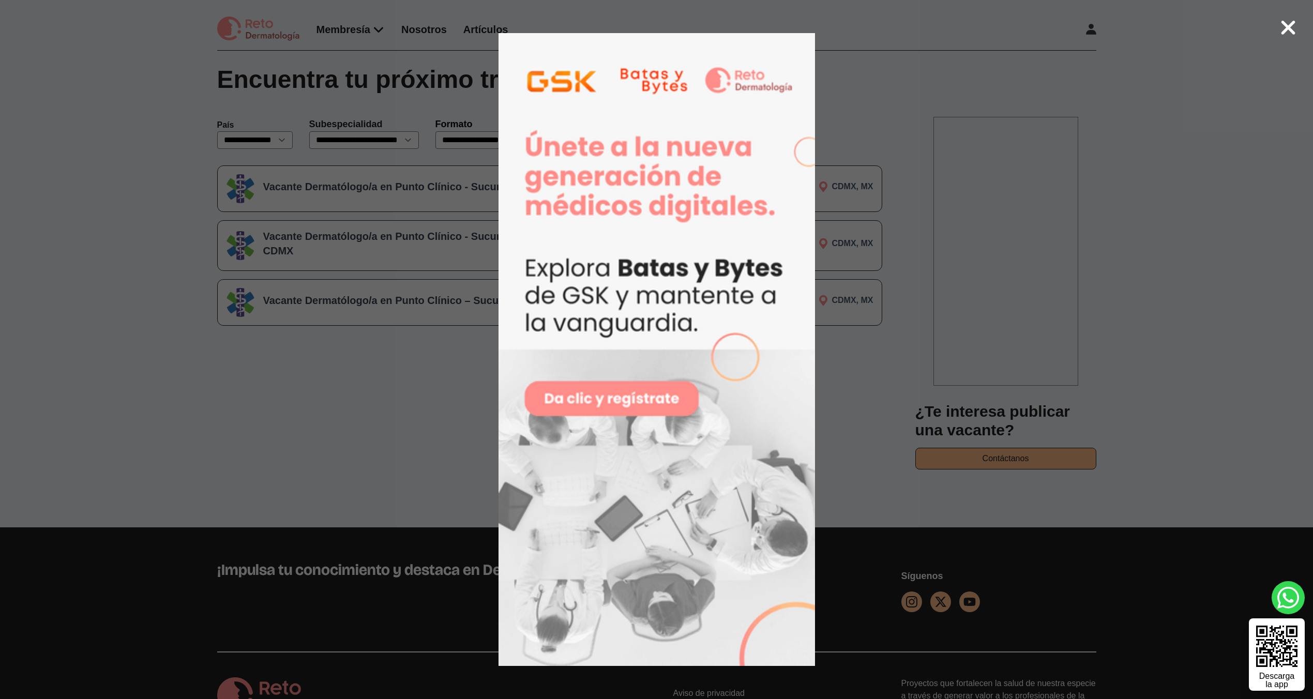
click at [1042, 101] on div at bounding box center [656, 349] width 1313 height 699
click at [1270, 39] on div at bounding box center [656, 349] width 1313 height 699
click at [1292, 32] on icon at bounding box center [1288, 28] width 14 height 14
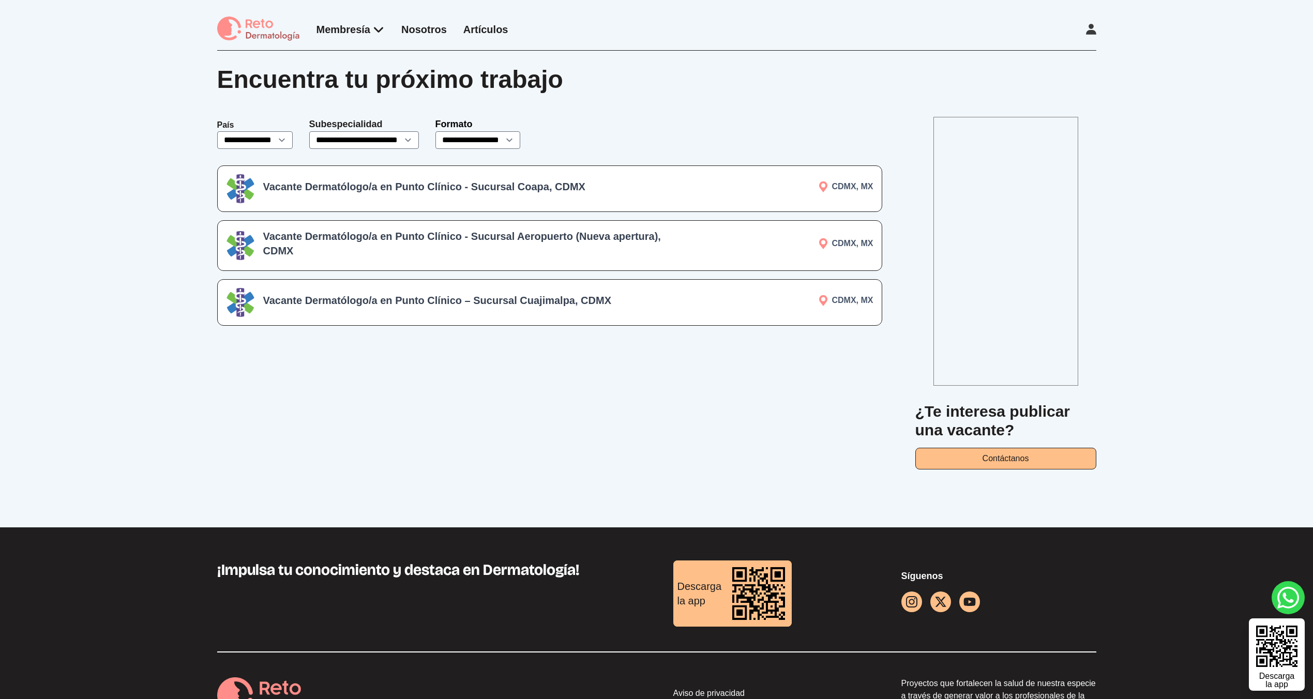
click at [433, 237] on h3 "Vacante Dermatólogo/a en Punto Clínico - Sucursal Aeropuerto (Nueva apertura), …" at bounding box center [463, 243] width 401 height 29
click at [549, 301] on h3 "Vacante Dermatólogo/a en Punto Clínico – Sucursal Cuajimalpa, CDMX" at bounding box center [463, 300] width 401 height 14
click at [637, 349] on div "**********" at bounding box center [549, 293] width 665 height 353
click at [515, 296] on h3 "Vacante Dermatólogo/a en Punto Clínico – Sucursal Cuajimalpa, CDMX" at bounding box center [463, 300] width 401 height 14
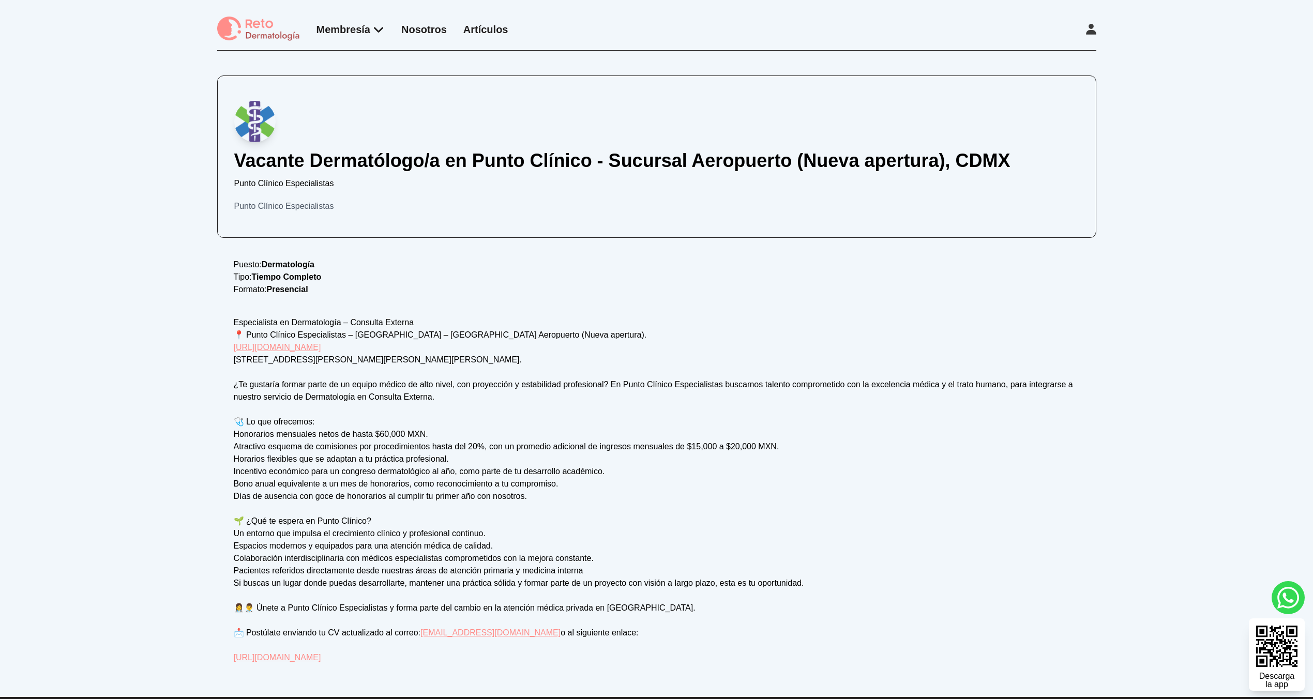
scroll to position [22, 0]
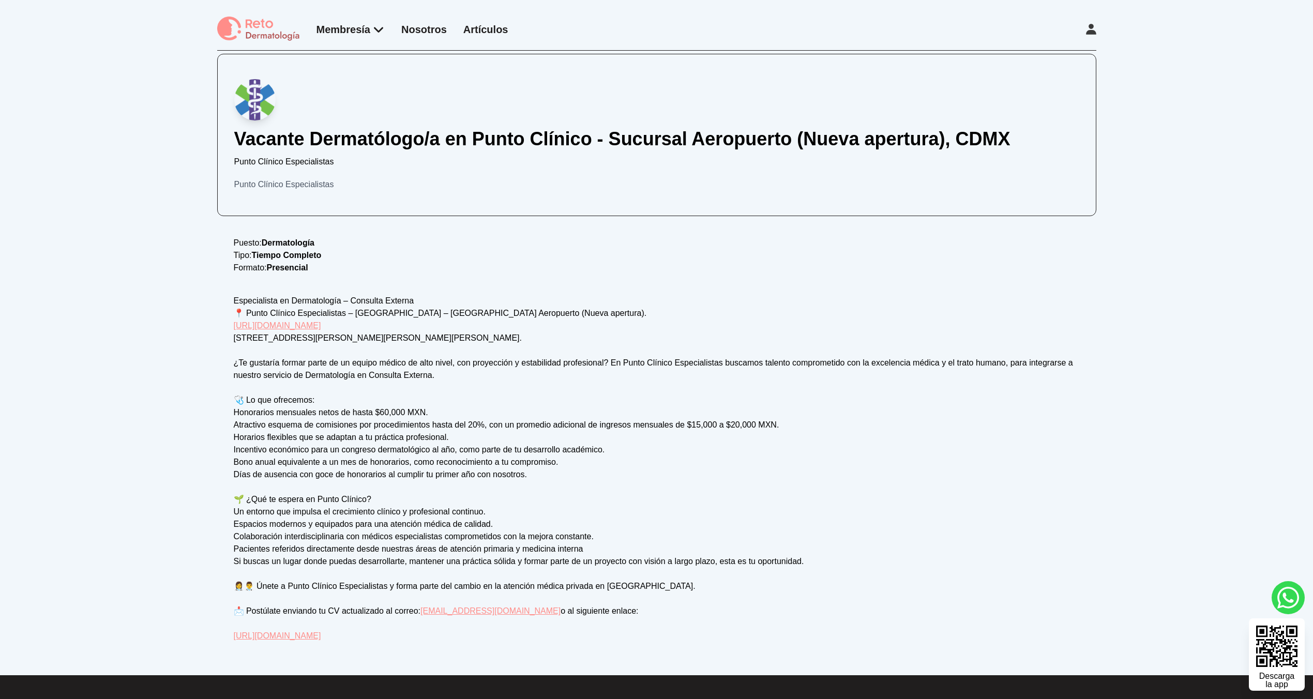
click at [720, 254] on p "Tipo: Tiempo Completo" at bounding box center [657, 255] width 846 height 12
click at [682, 245] on p "Puesto: Dermatología" at bounding box center [657, 243] width 846 height 12
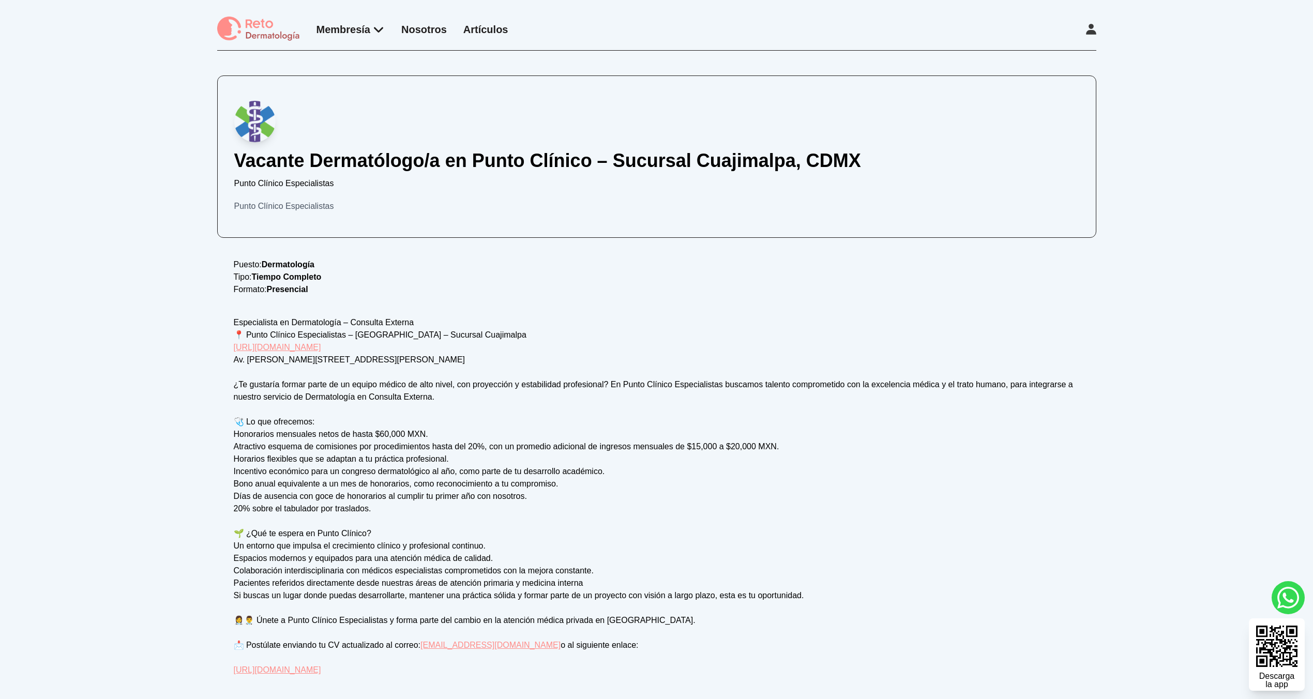
drag, startPoint x: 486, startPoint y: 351, endPoint x: 221, endPoint y: 352, distance: 265.2
click at [221, 350] on div "Vacante Dermatólogo/a en Punto Clínico – Sucursal Cuajimalpa, CDMX Punto Clínic…" at bounding box center [656, 375] width 879 height 601
copy link "[URL][DOMAIN_NAME]"
click at [100, 103] on div "Vacante Dermatólogo/a en Punto Clínico – Sucursal Cuajimalpa, CDMX Punto Clínic…" at bounding box center [656, 380] width 1313 height 659
click at [101, 104] on div "Vacante Dermatólogo/a en Punto Clínico – Sucursal Cuajimalpa, CDMX Punto Clínic…" at bounding box center [656, 380] width 1313 height 659
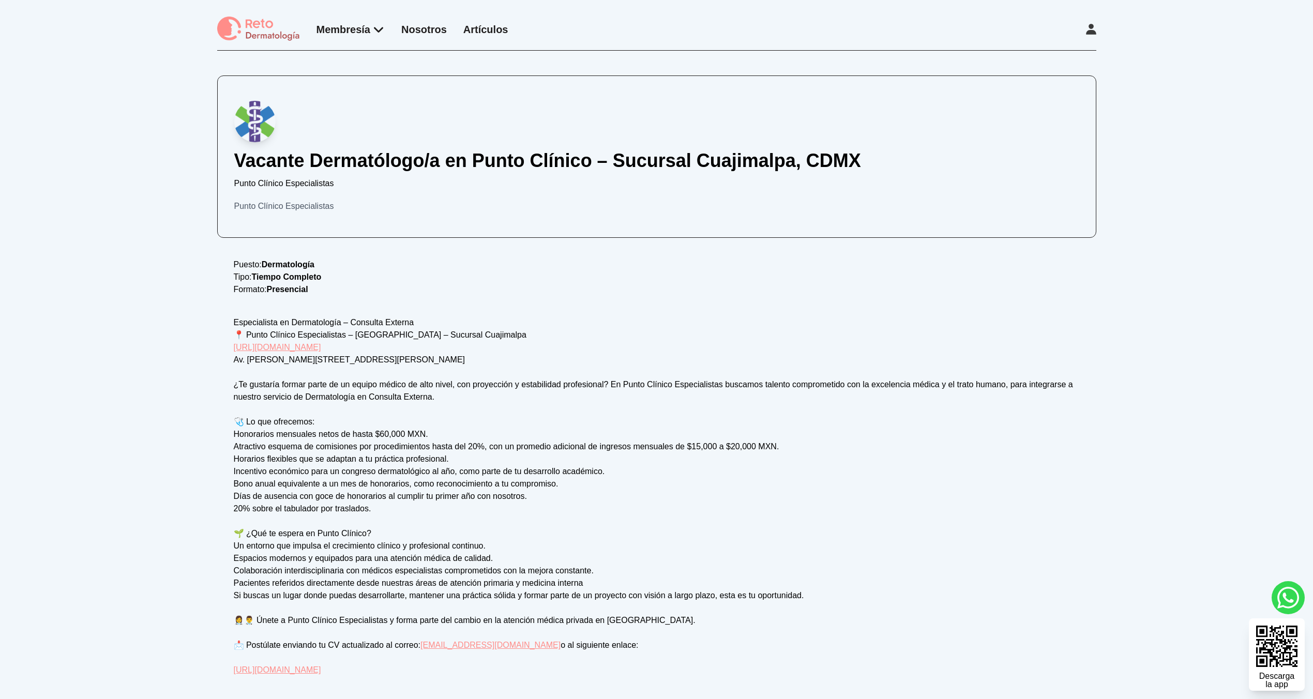
click at [155, 56] on div "Vacante Dermatólogo/a en Punto Clínico – Sucursal Cuajimalpa, CDMX Punto Clínic…" at bounding box center [656, 380] width 1313 height 659
click at [370, 357] on div "Especialista en Dermatología – Consulta Externa 📍 Punto Clínico Especialistas –…" at bounding box center [657, 496] width 846 height 360
click at [367, 333] on div "Especialista en Dermatología – Consulta Externa 📍 Punto Clínico Especialistas –…" at bounding box center [657, 496] width 846 height 360
click at [321, 345] on link "[URL][DOMAIN_NAME]" at bounding box center [277, 347] width 87 height 9
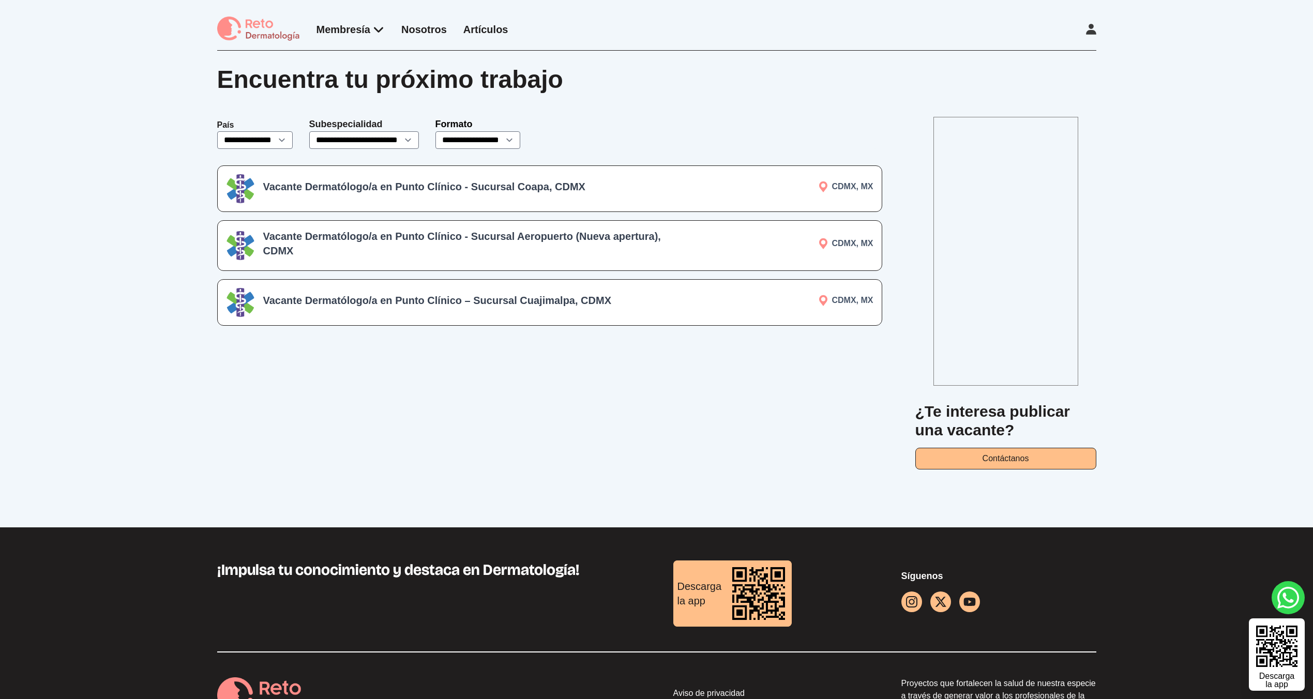
click at [468, 184] on h3 "Vacante Dermatólogo/a en Punto Clínico - Sucursal Coapa, CDMX" at bounding box center [463, 186] width 401 height 14
click at [419, 285] on div "Vacante Dermatólogo/a en Punto Clínico – Sucursal Cuajimalpa, CDMX CDMX, MX" at bounding box center [549, 302] width 665 height 47
click at [384, 232] on h3 "Vacante Dermatólogo/a en Punto Clínico - Sucursal Aeropuerto (Nueva apertura), …" at bounding box center [463, 243] width 401 height 29
click at [328, 310] on div "Vacante Dermatólogo/a en Punto Clínico – Sucursal Cuajimalpa, CDMX" at bounding box center [463, 302] width 401 height 19
click at [327, 181] on h3 "Vacante Dermatólogo/a en Punto Clínico - Sucursal Coapa, CDMX" at bounding box center [463, 186] width 401 height 14
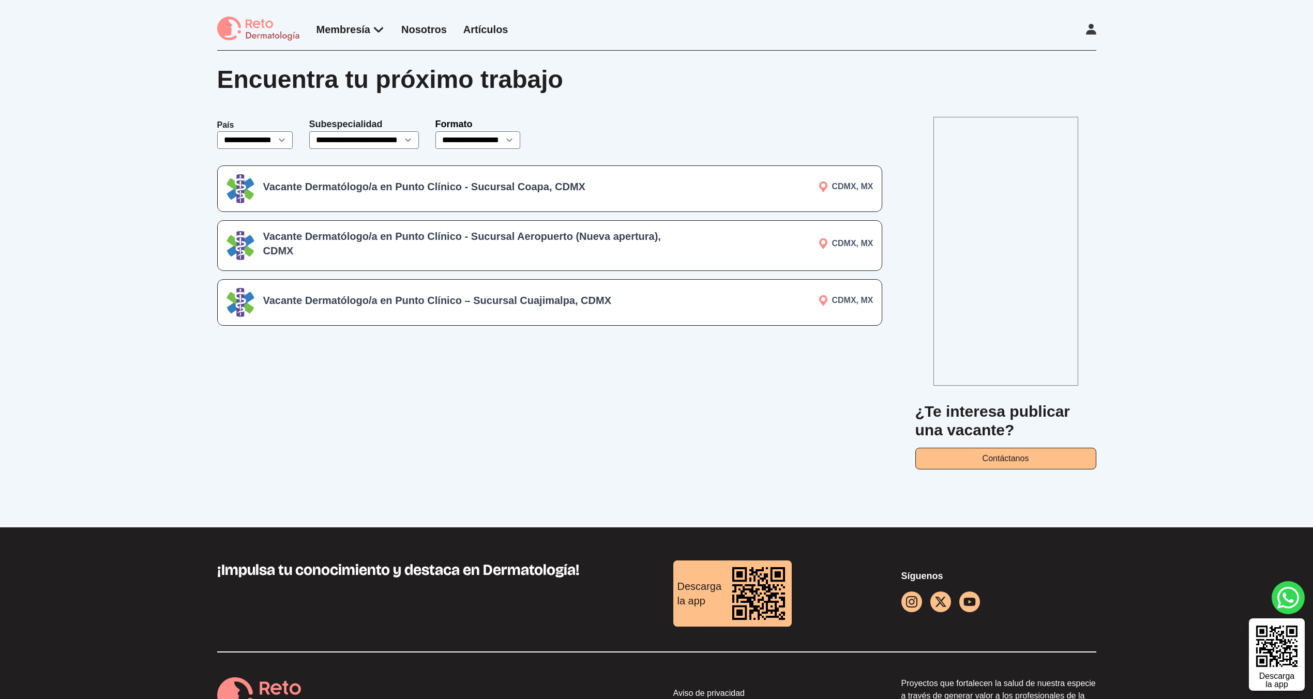
click at [549, 298] on h3 "Vacante Dermatólogo/a en Punto Clínico – Sucursal Cuajimalpa, CDMX" at bounding box center [463, 300] width 401 height 14
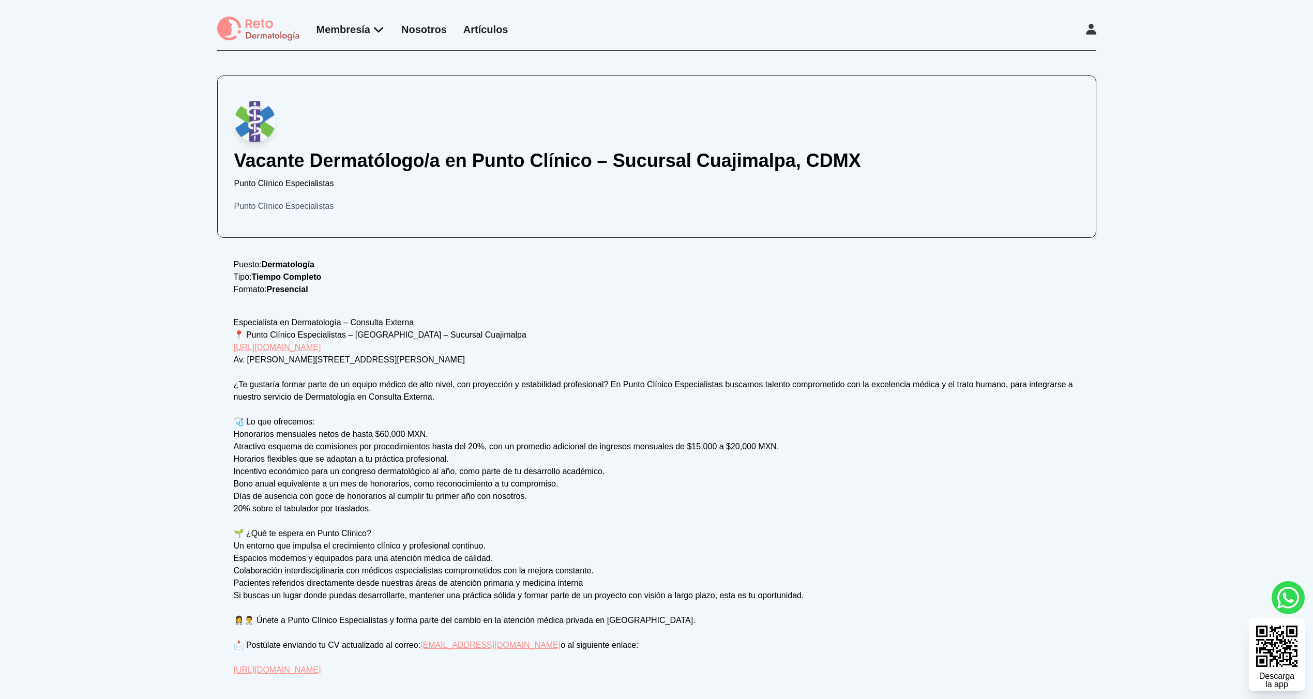
click at [549, 369] on div "Especialista en Dermatología – Consulta Externa 📍 Punto Clínico Especialistas –…" at bounding box center [657, 496] width 846 height 360
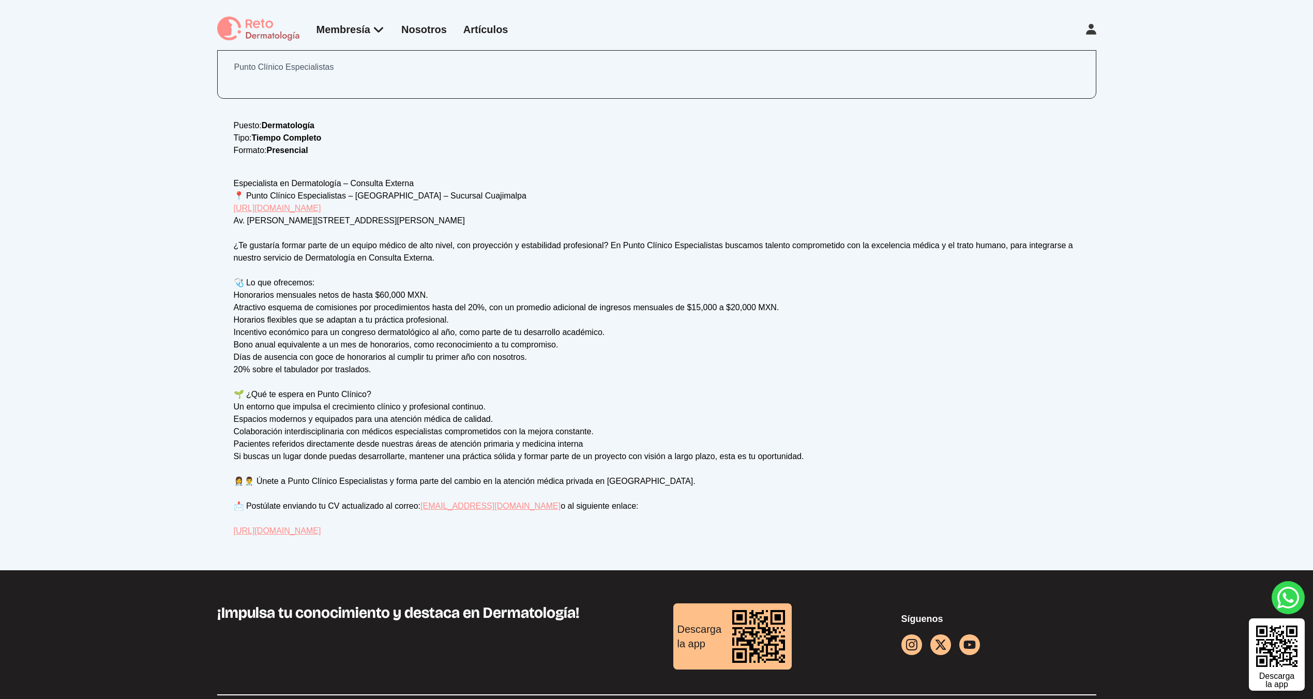
scroll to position [86, 0]
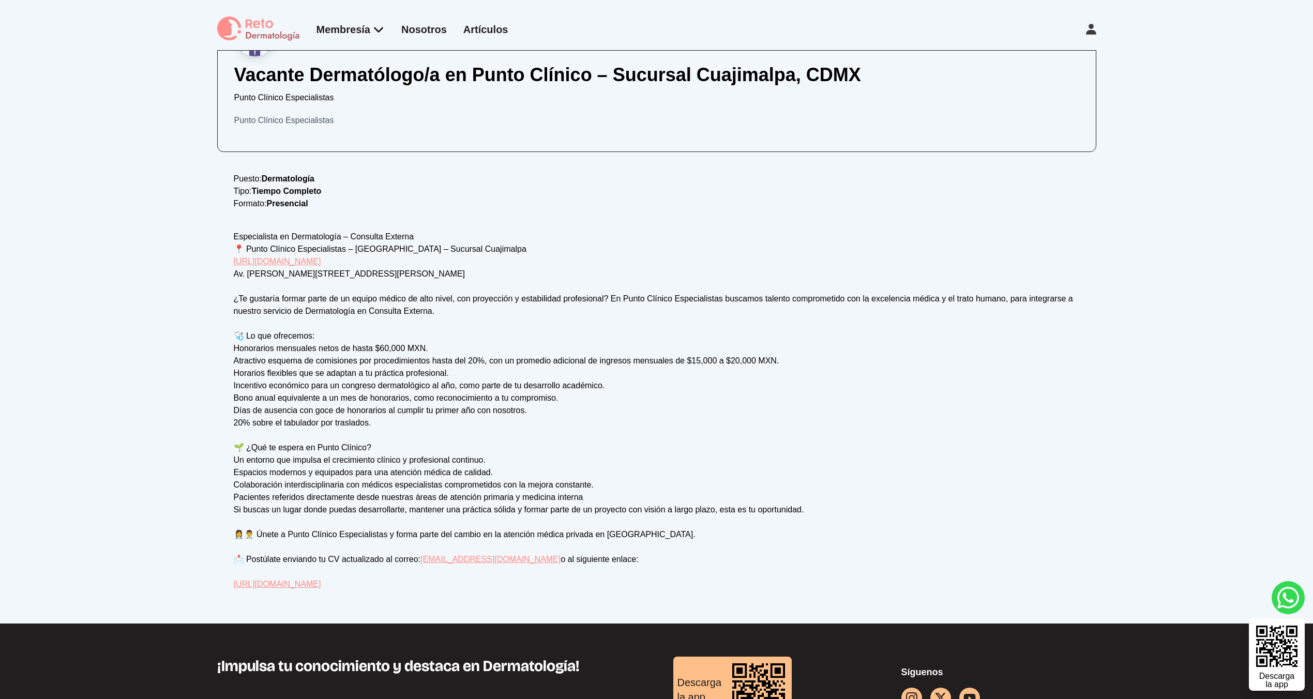
click at [805, 445] on div "Especialista en Dermatología – Consulta Externa 📍 Punto Clínico Especialistas –…" at bounding box center [657, 411] width 846 height 360
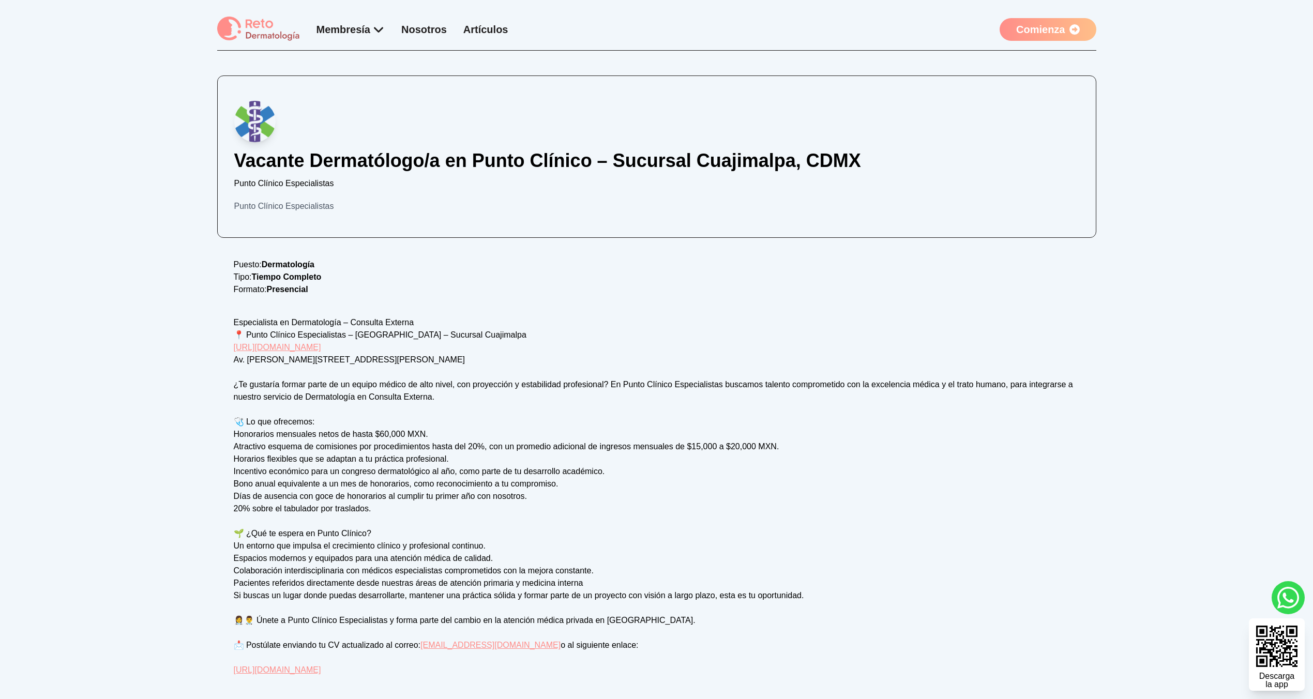
scroll to position [86, 0]
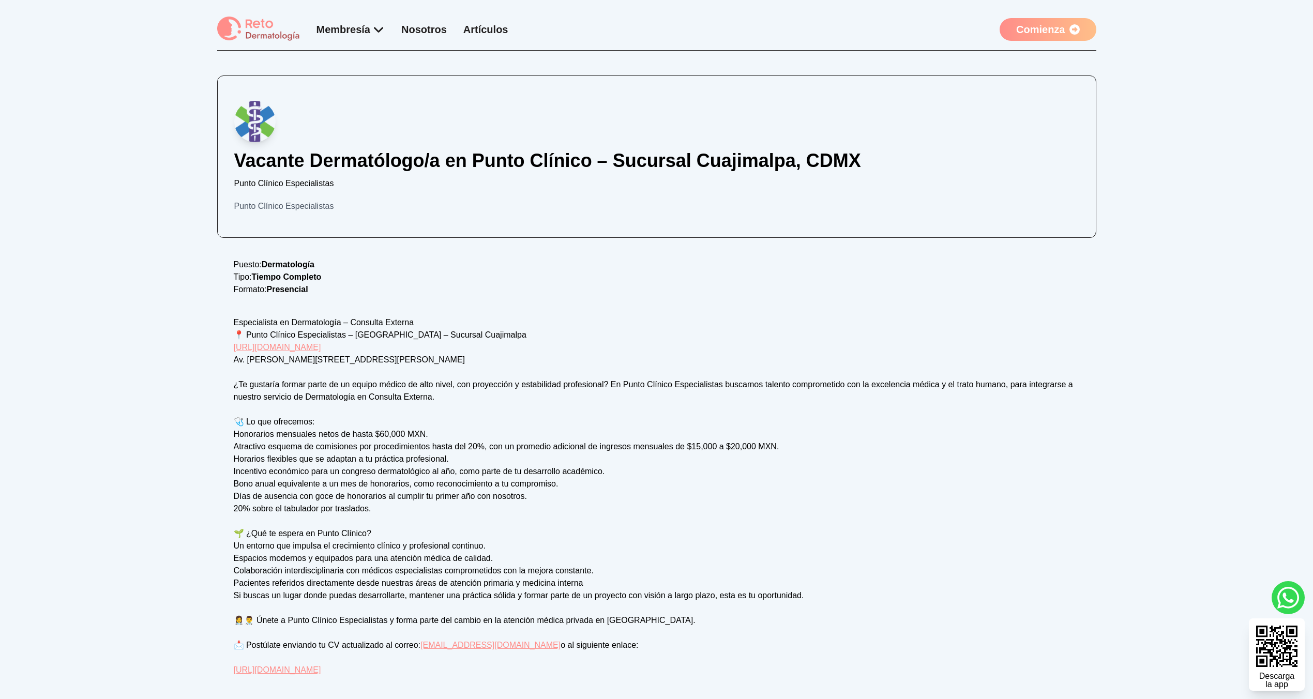
scroll to position [86, 0]
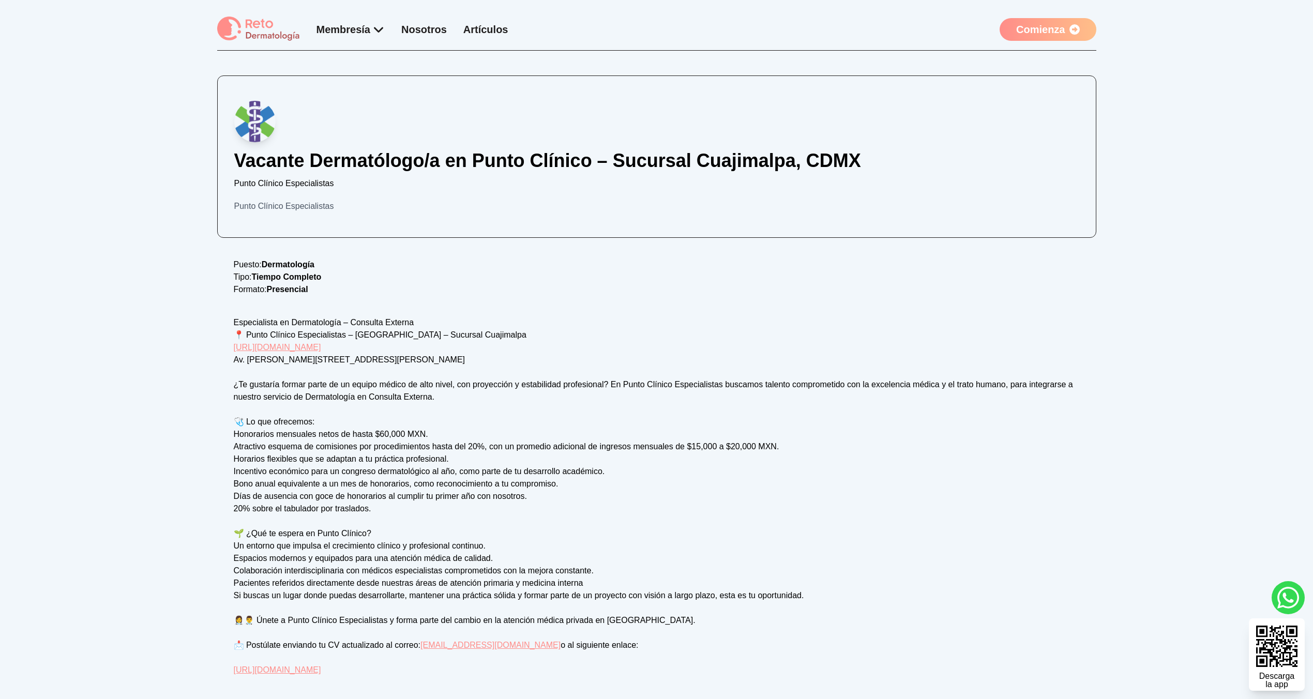
scroll to position [86, 0]
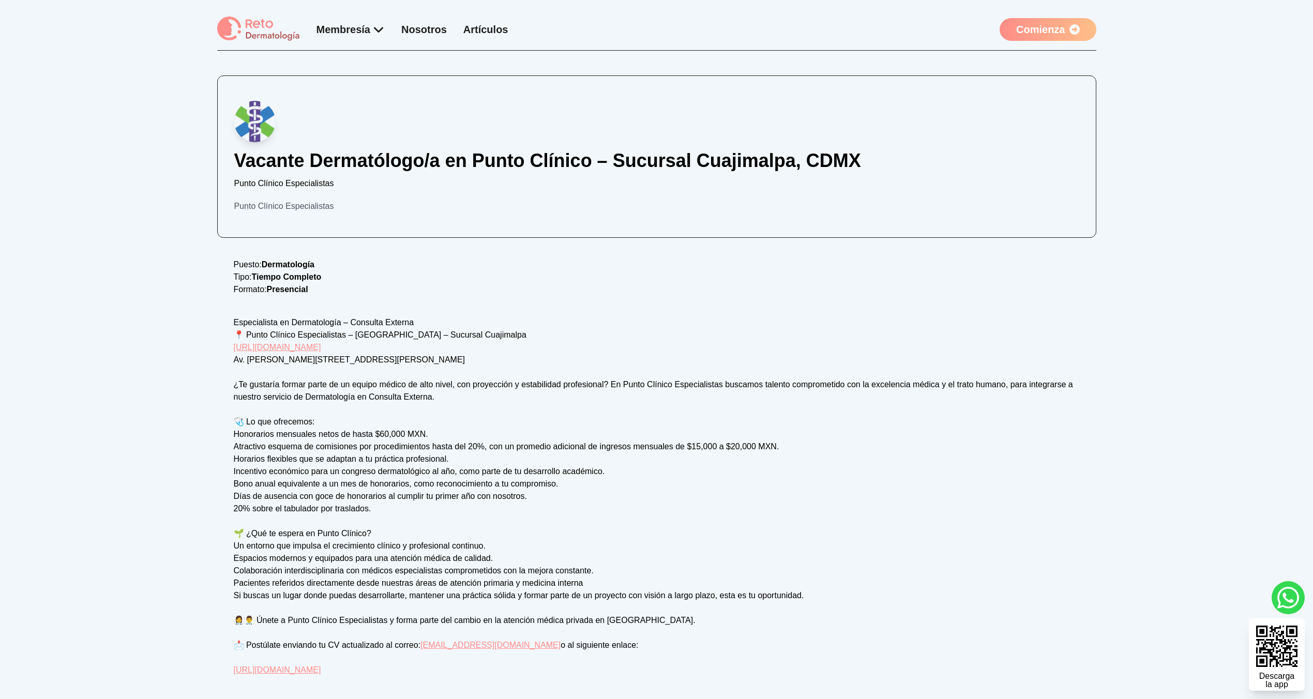
scroll to position [86, 0]
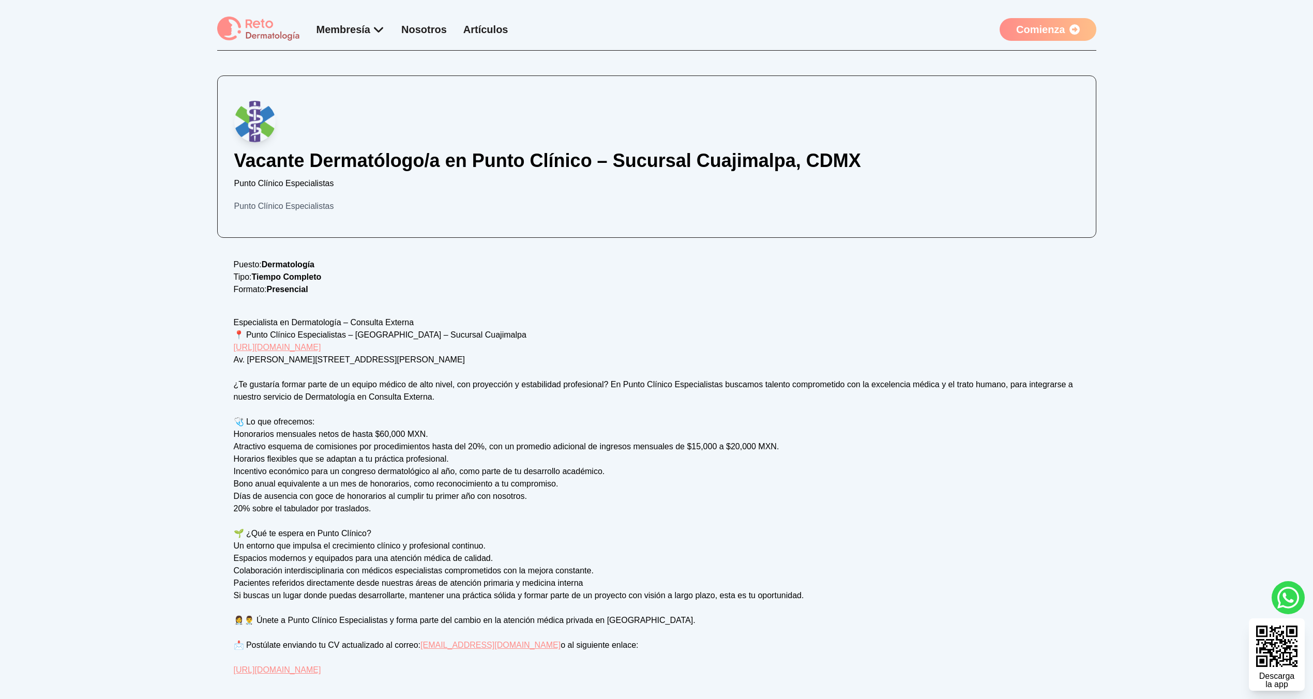
scroll to position [86, 0]
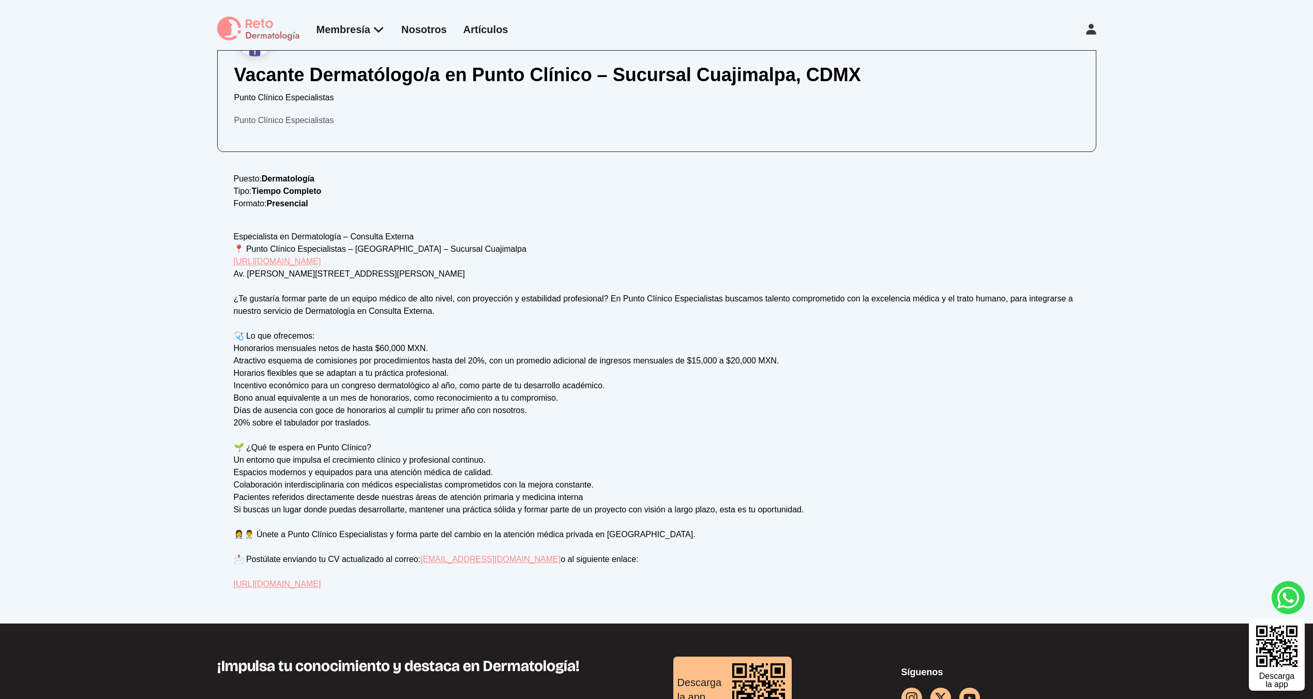
click at [212, 124] on div "Vacante Dermatólogo/a en Punto Clínico – Sucursal Cuajimalpa, CDMX Punto Clínic…" at bounding box center [656, 294] width 1313 height 659
click at [197, 134] on div "Vacante Dermatólogo/a en Punto Clínico – Sucursal Cuajimalpa, CDMX Punto Clínic…" at bounding box center [656, 294] width 1313 height 659
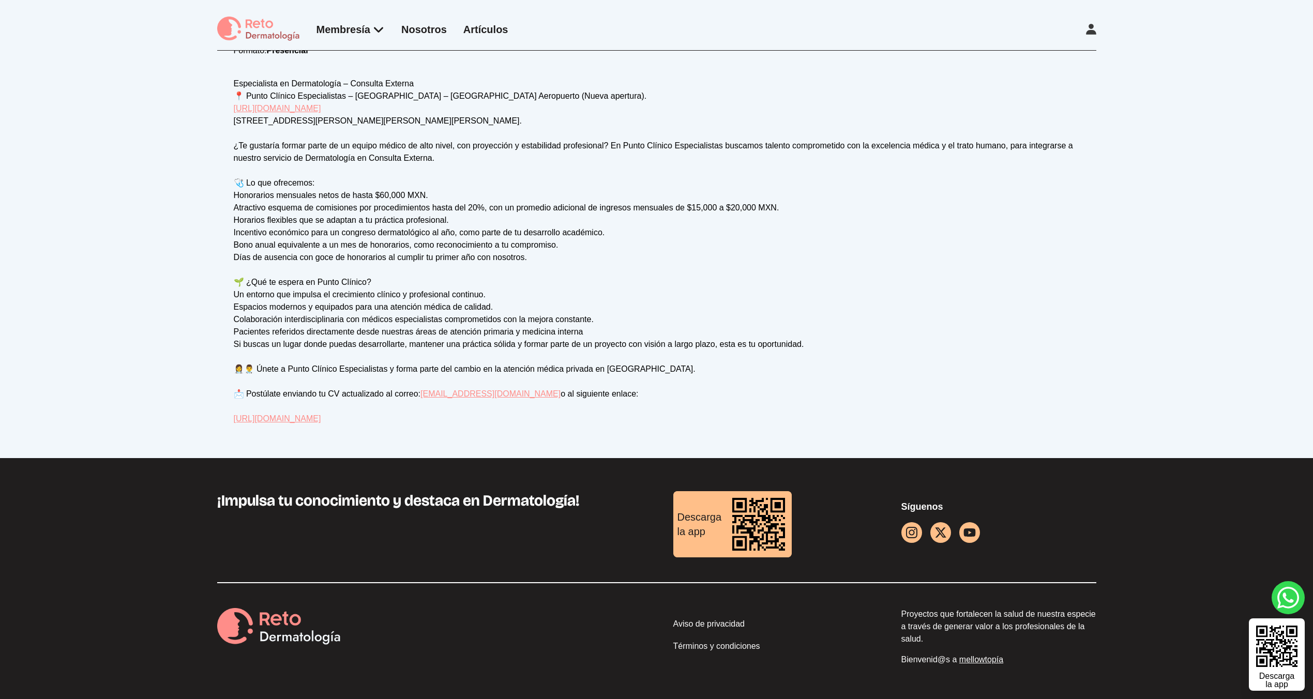
scroll to position [239, 0]
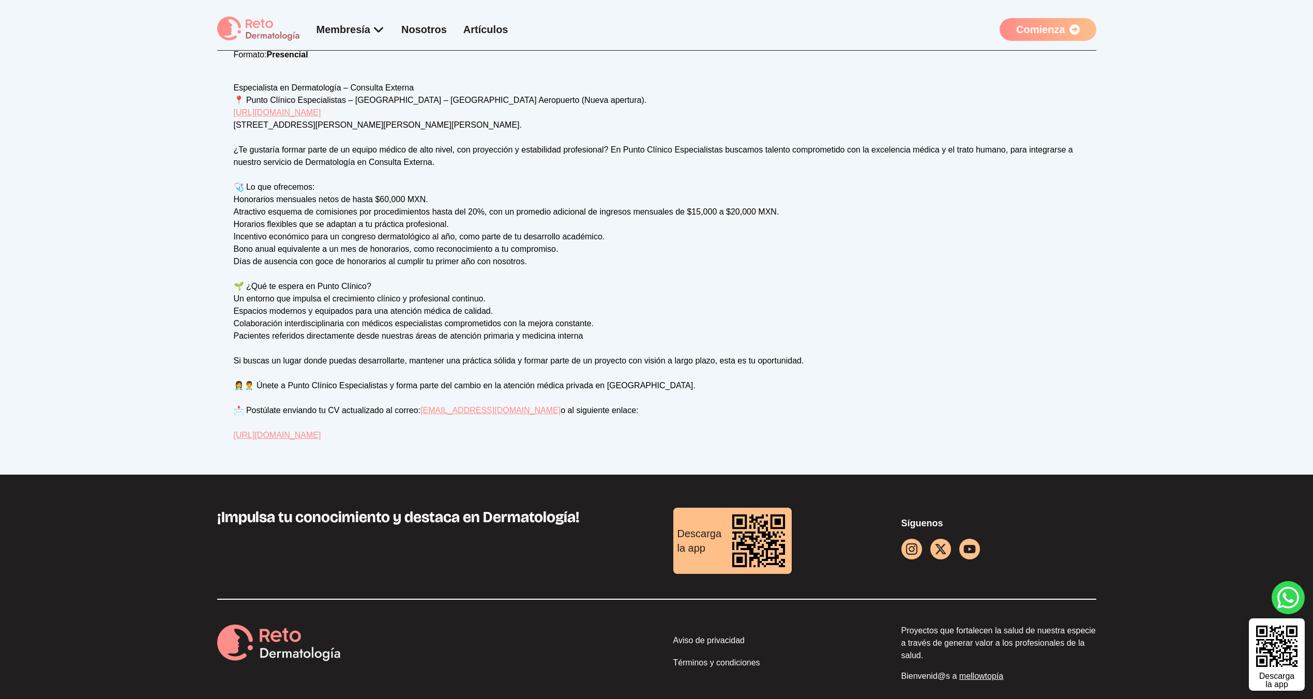
scroll to position [239, 0]
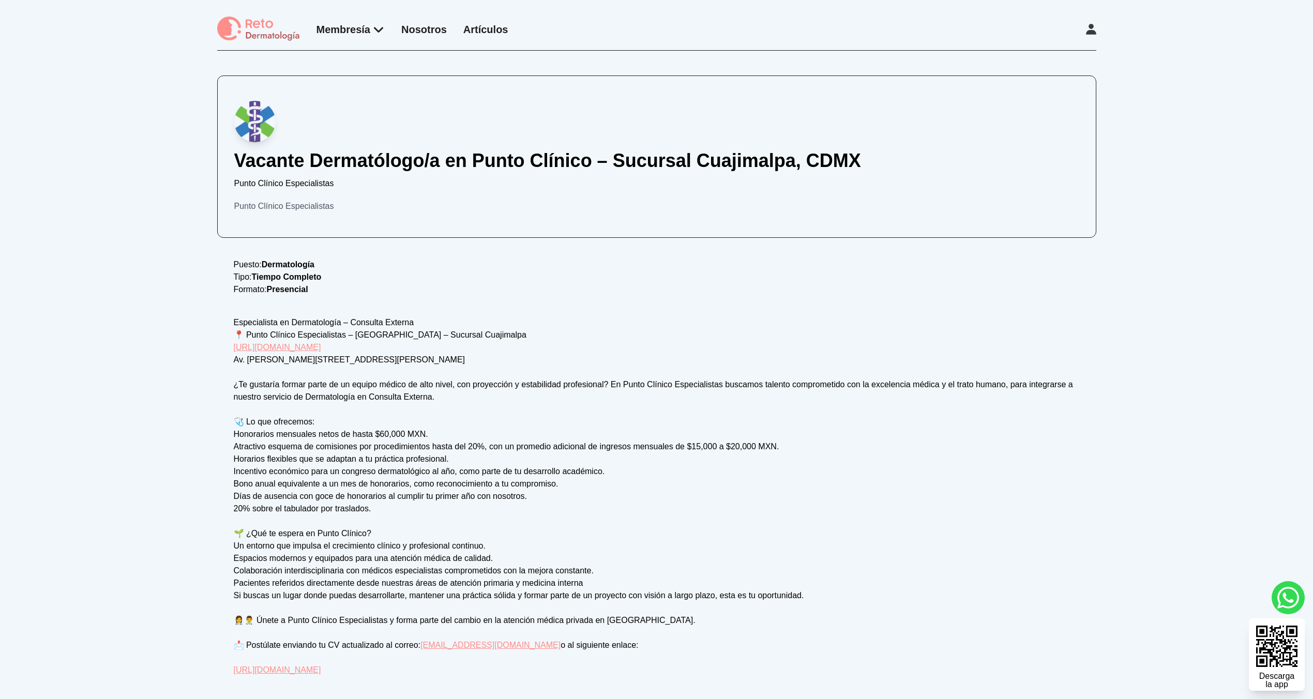
scroll to position [251, 0]
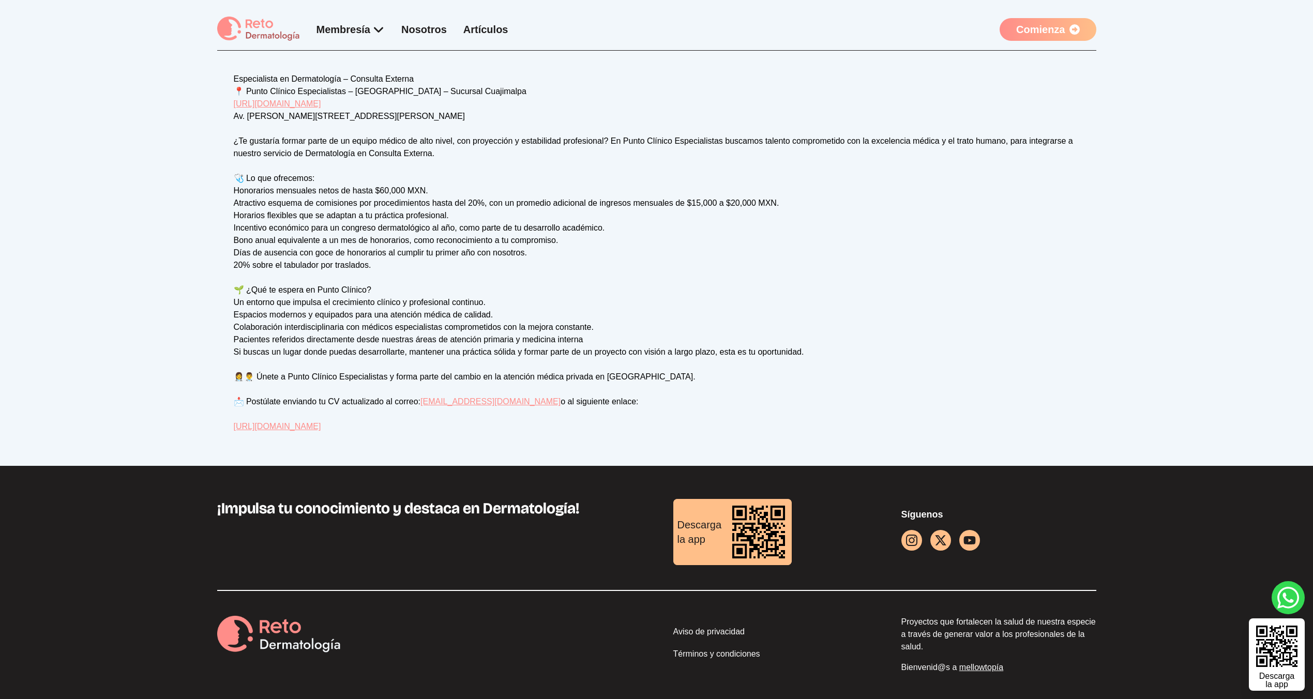
scroll to position [251, 0]
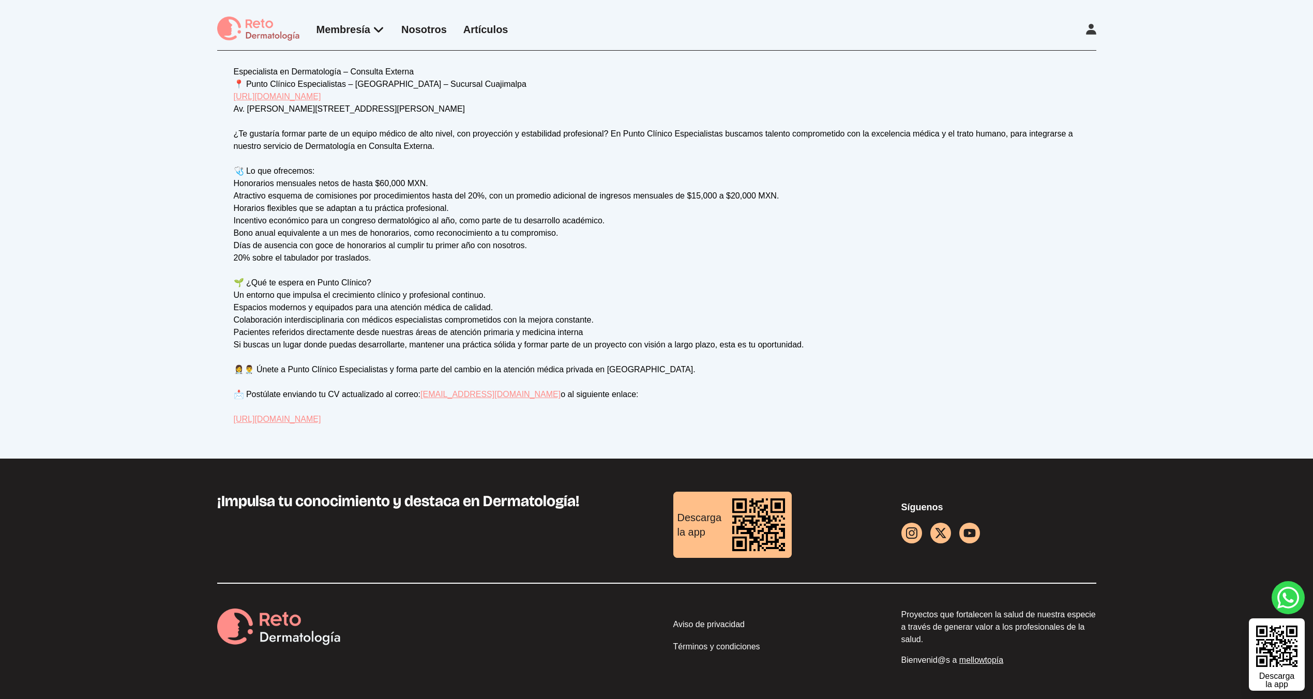
scroll to position [251, 0]
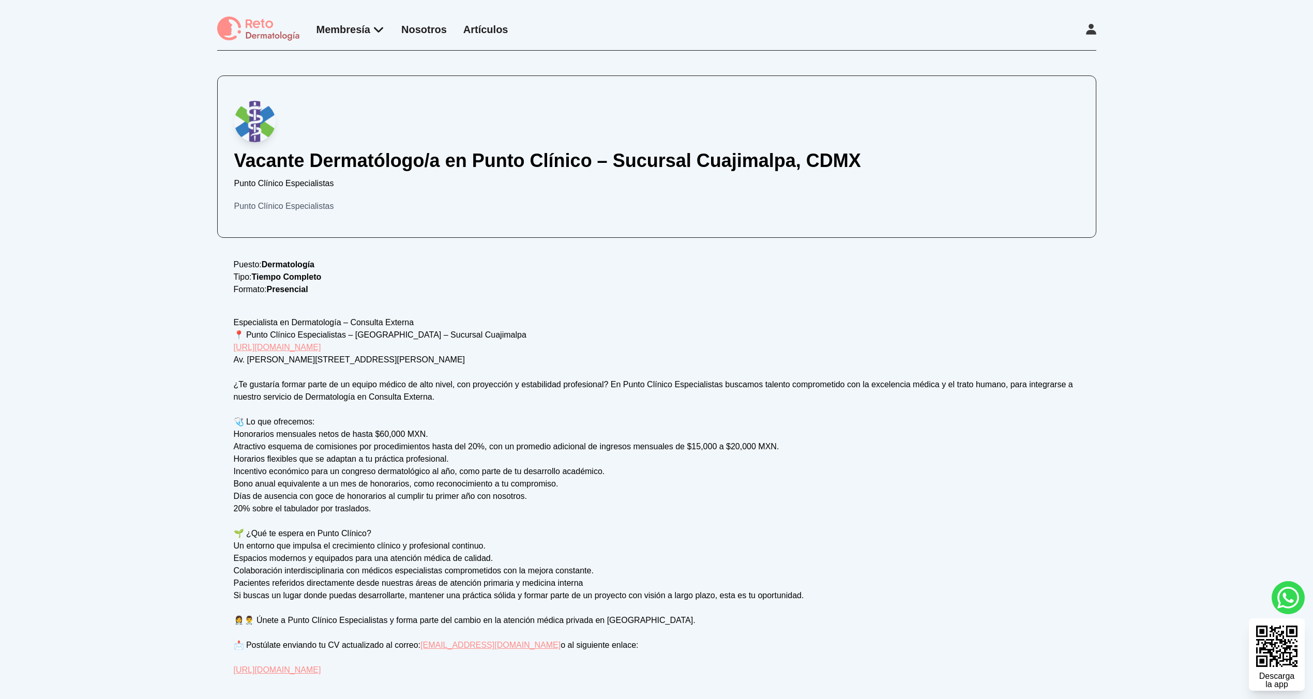
scroll to position [251, 0]
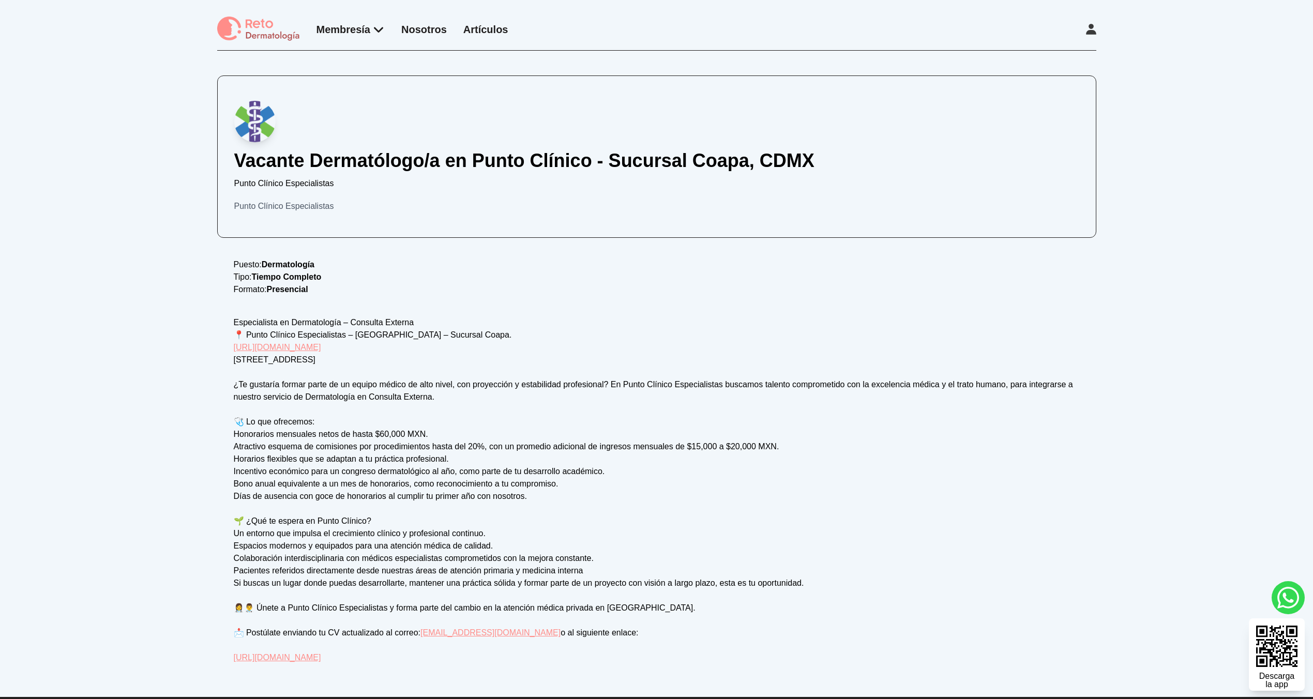
scroll to position [239, 0]
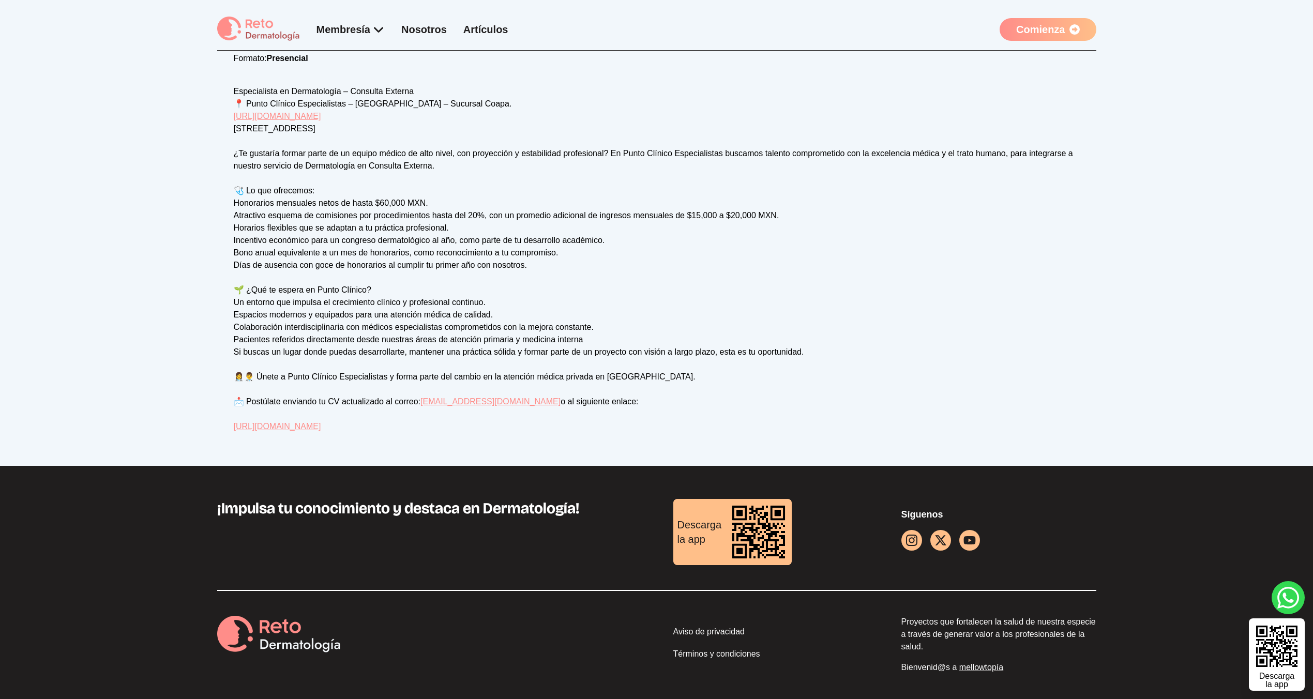
scroll to position [239, 0]
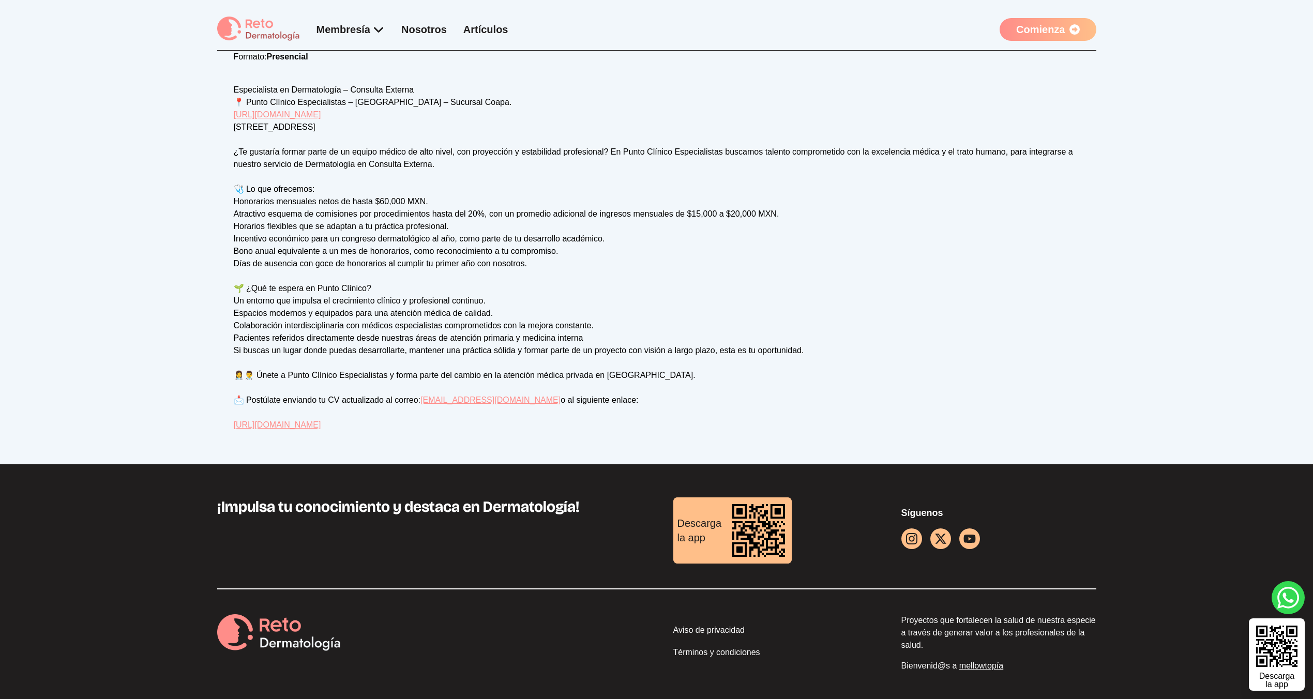
scroll to position [239, 0]
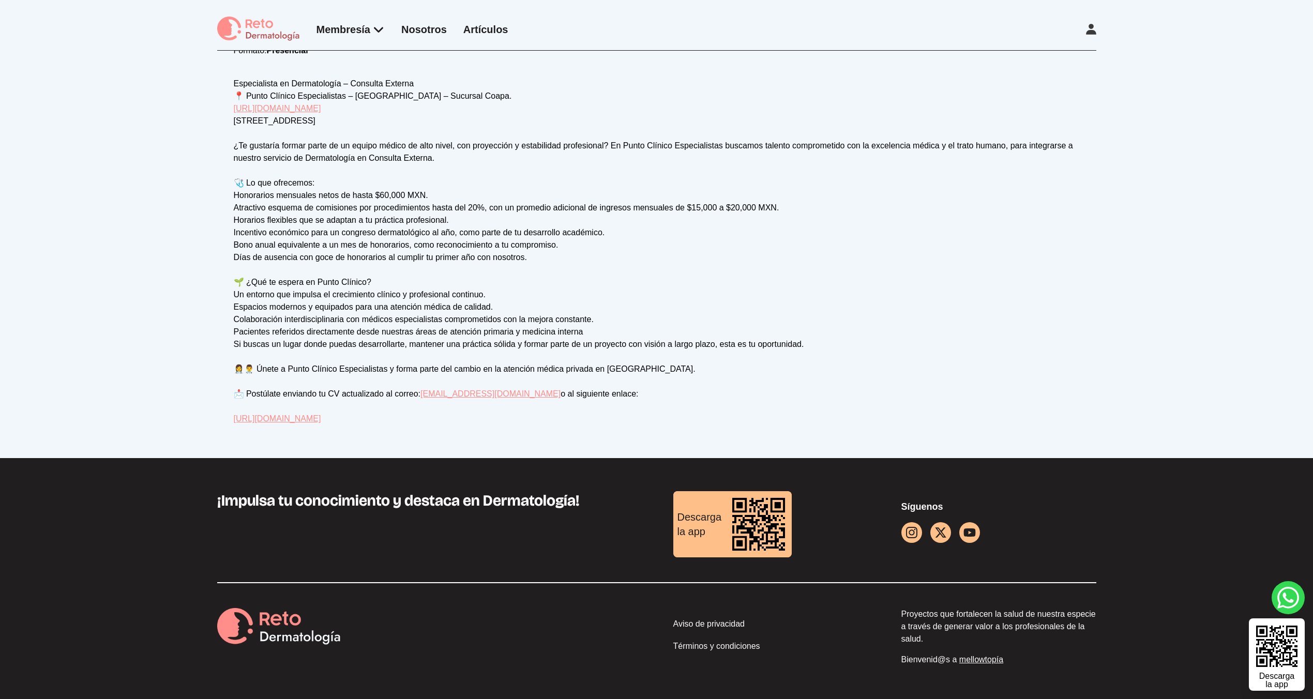
scroll to position [20, 0]
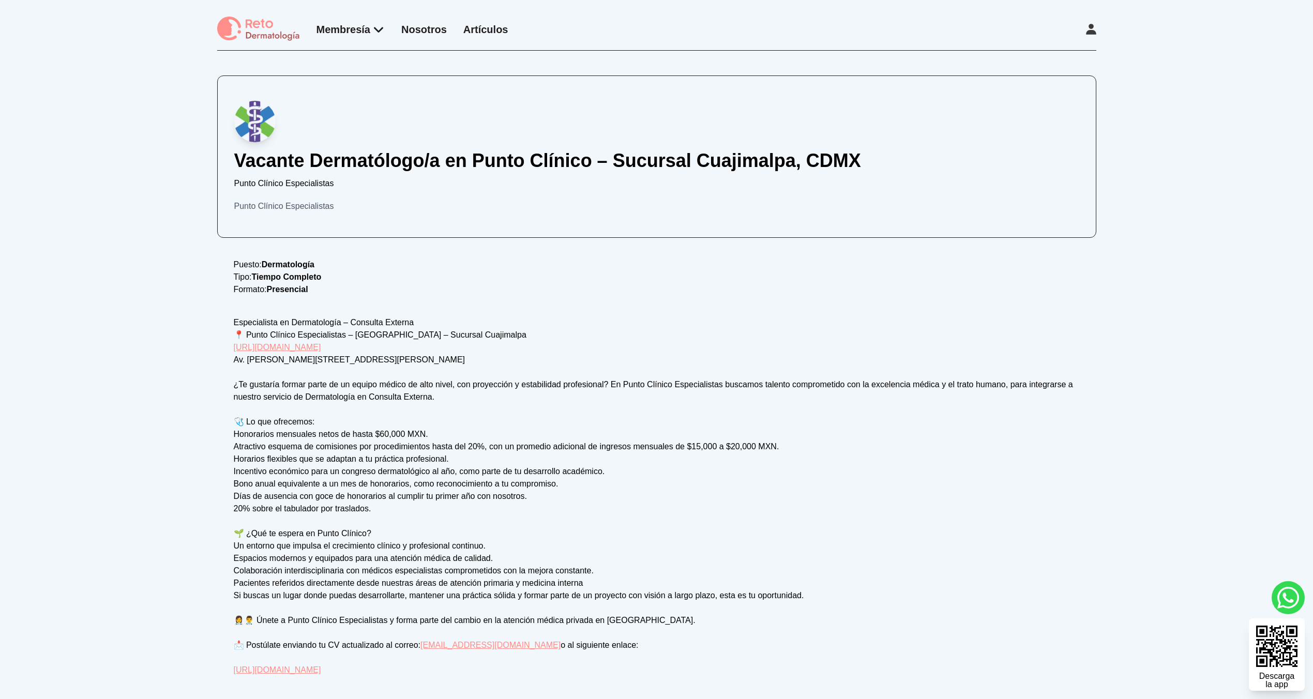
click at [398, 341] on div "Especialista en Dermatología – Consulta Externa 📍 Punto Clínico Especialistas –…" at bounding box center [657, 496] width 846 height 360
click at [321, 343] on link "[URL][DOMAIN_NAME]" at bounding box center [277, 347] width 87 height 9
